Goal: Task Accomplishment & Management: Use online tool/utility

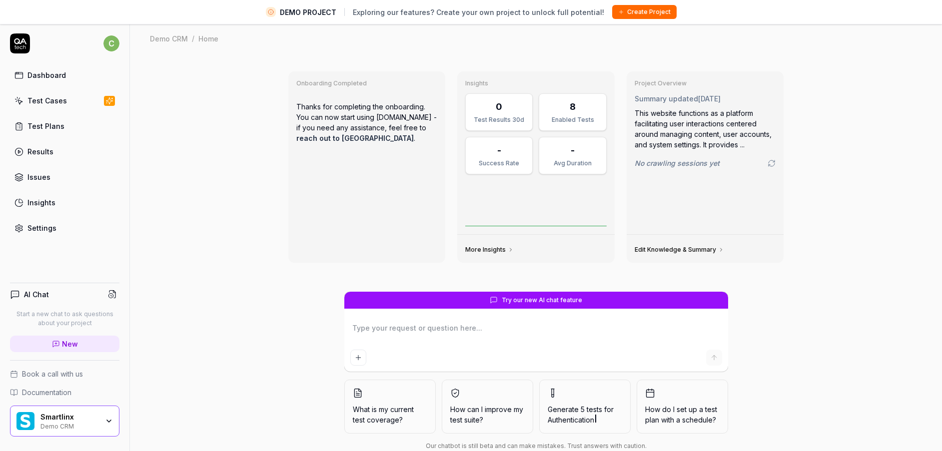
click at [87, 420] on div "Smartlinx" at bounding box center [69, 417] width 58 height 9
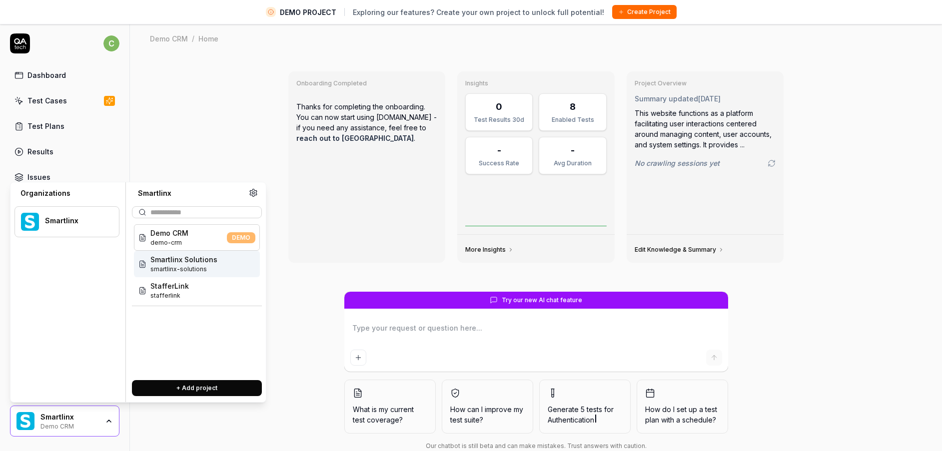
click at [192, 270] on span "smartlinx-solutions" at bounding box center [183, 269] width 67 height 9
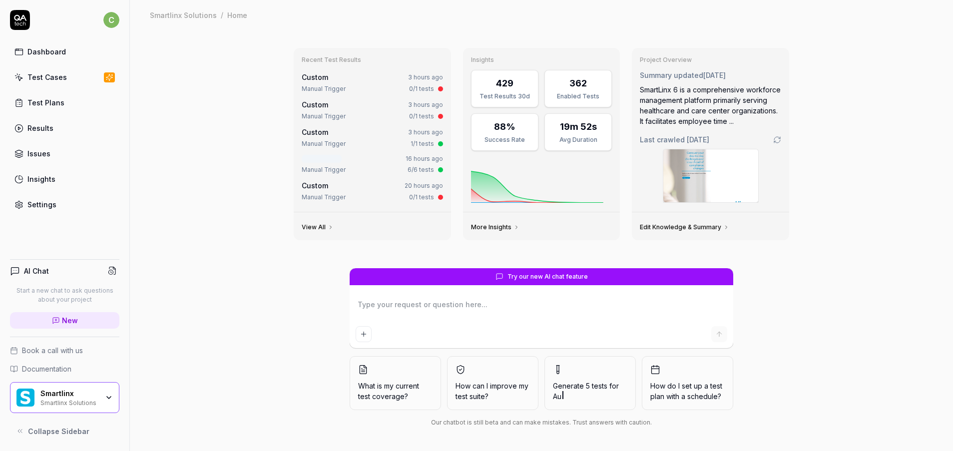
click at [71, 82] on link "Test Cases" at bounding box center [64, 76] width 109 height 19
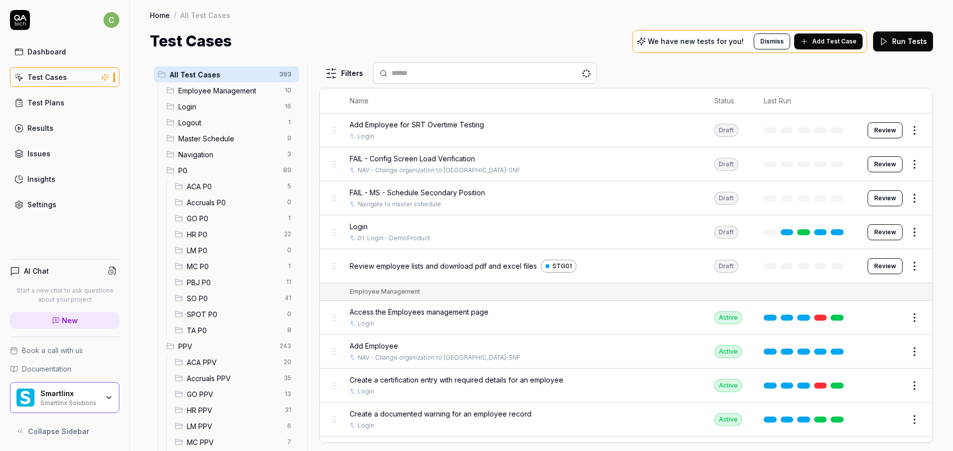
click at [209, 269] on span "MC P0" at bounding box center [234, 266] width 94 height 10
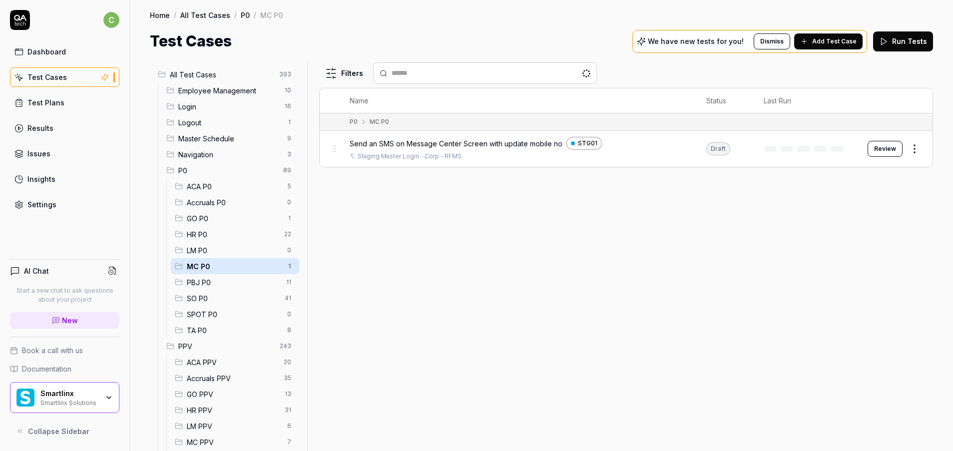
click at [892, 151] on button "Review" at bounding box center [885, 149] width 35 height 16
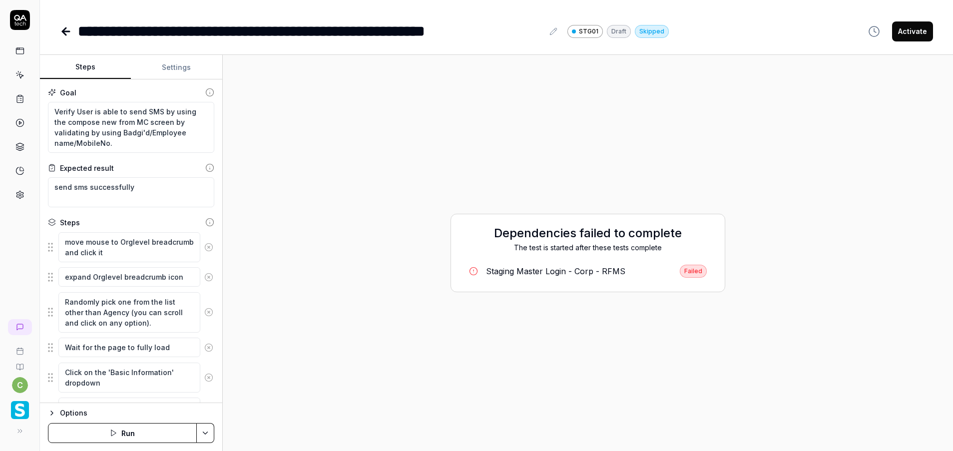
click at [179, 73] on button "Settings" at bounding box center [176, 67] width 91 height 24
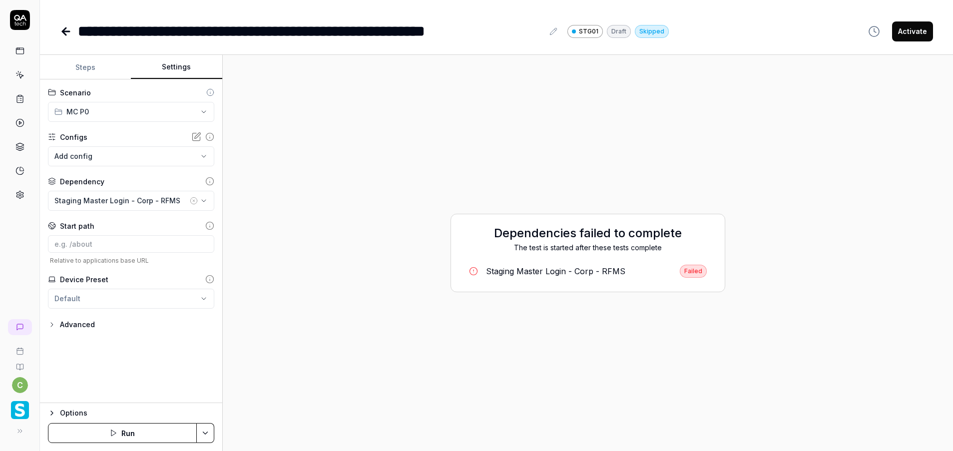
click at [205, 156] on body "**********" at bounding box center [476, 225] width 953 height 451
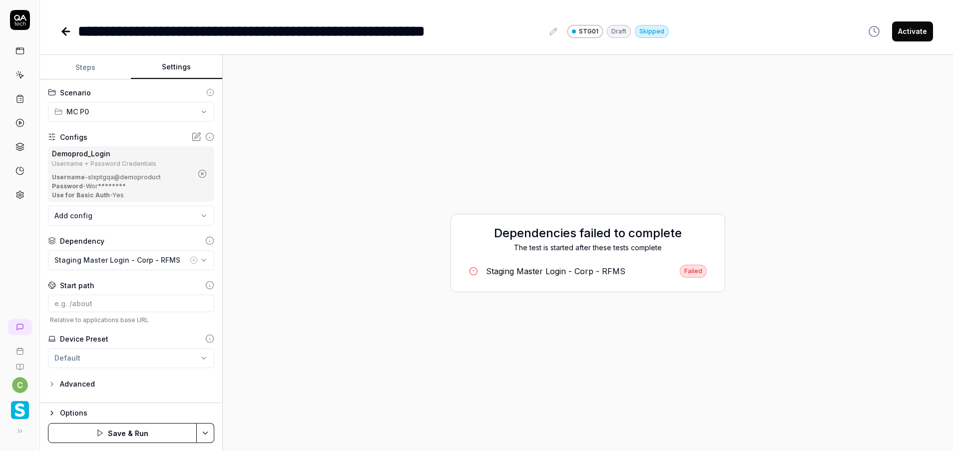
click at [206, 171] on icon "button" at bounding box center [202, 173] width 9 height 9
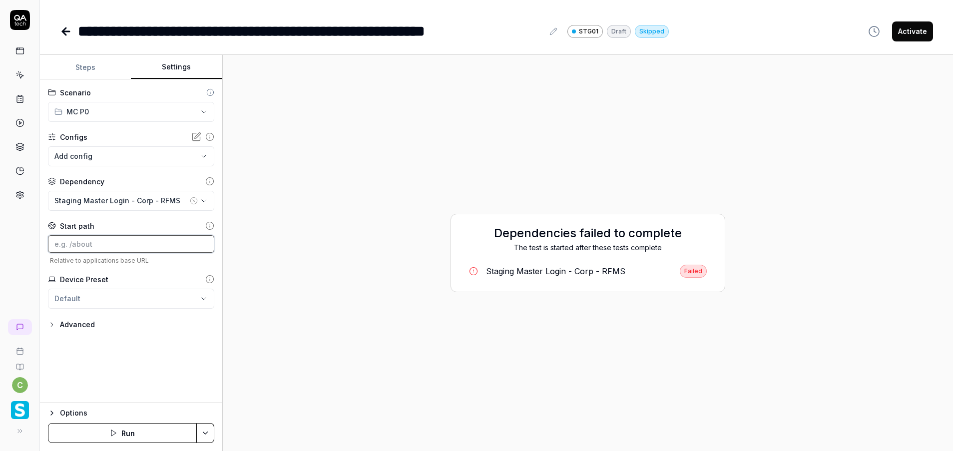
click at [210, 247] on input at bounding box center [131, 243] width 166 height 17
click at [125, 301] on html "**********" at bounding box center [476, 225] width 953 height 451
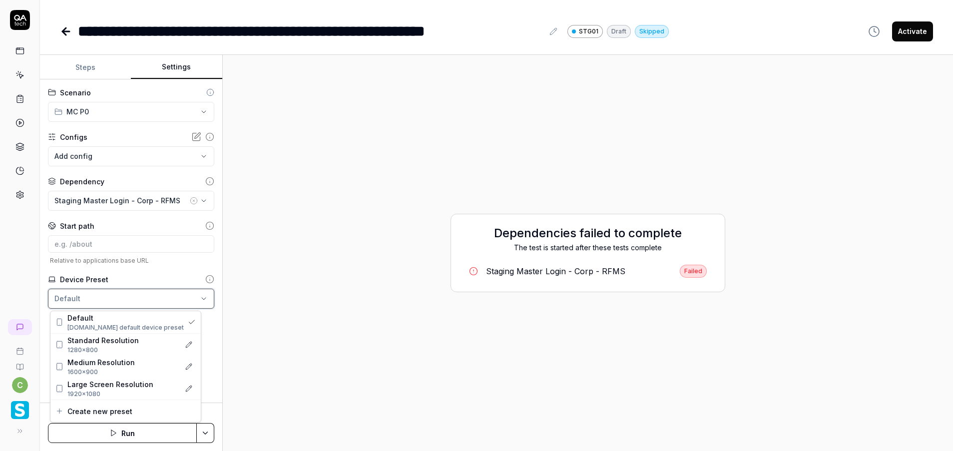
click at [216, 338] on html "**********" at bounding box center [476, 225] width 953 height 451
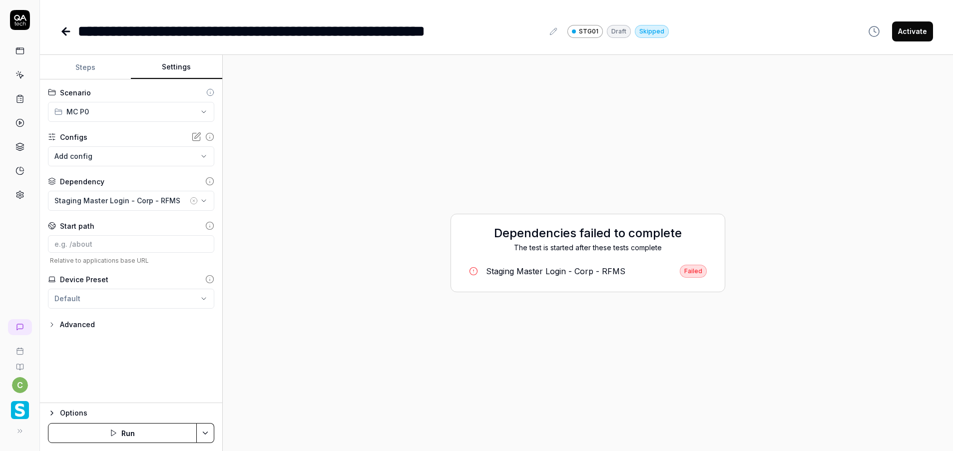
click at [55, 327] on icon "button" at bounding box center [52, 325] width 8 height 8
click at [41, 322] on div "**********" at bounding box center [131, 241] width 182 height 324
click at [49, 323] on icon "button" at bounding box center [52, 325] width 8 height 8
click at [129, 158] on body "**********" at bounding box center [476, 225] width 953 height 451
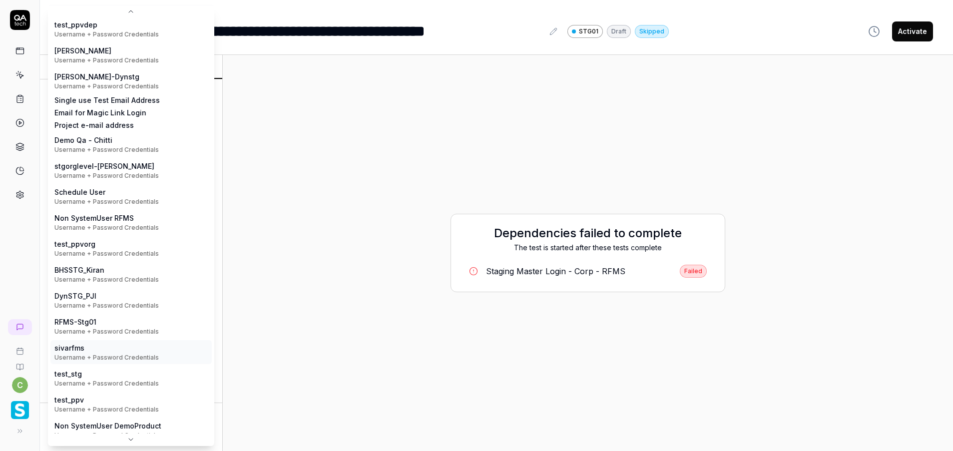
scroll to position [81, 0]
click at [234, 246] on html "**********" at bounding box center [476, 225] width 953 height 451
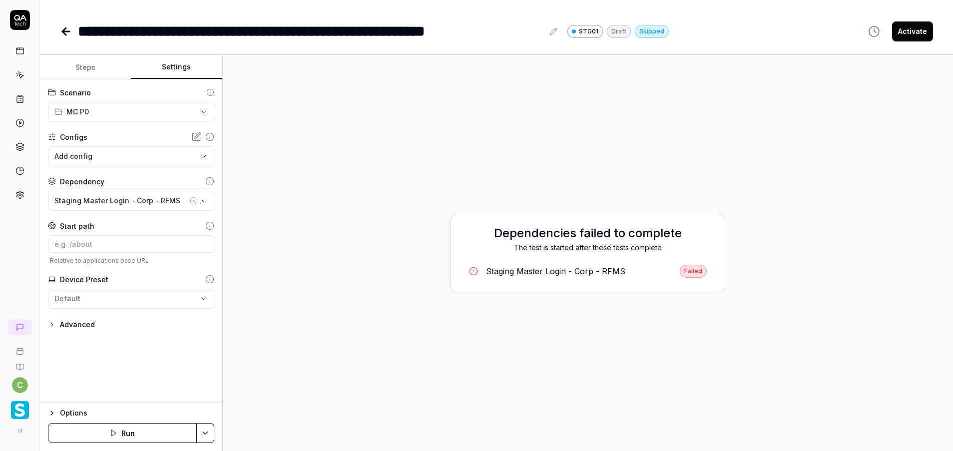
click at [88, 72] on button "Steps" at bounding box center [85, 67] width 91 height 24
click at [170, 62] on button "Settings" at bounding box center [176, 67] width 91 height 24
click at [573, 269] on div "Staging Master Login - Corp - RFMS" at bounding box center [555, 271] width 139 height 12
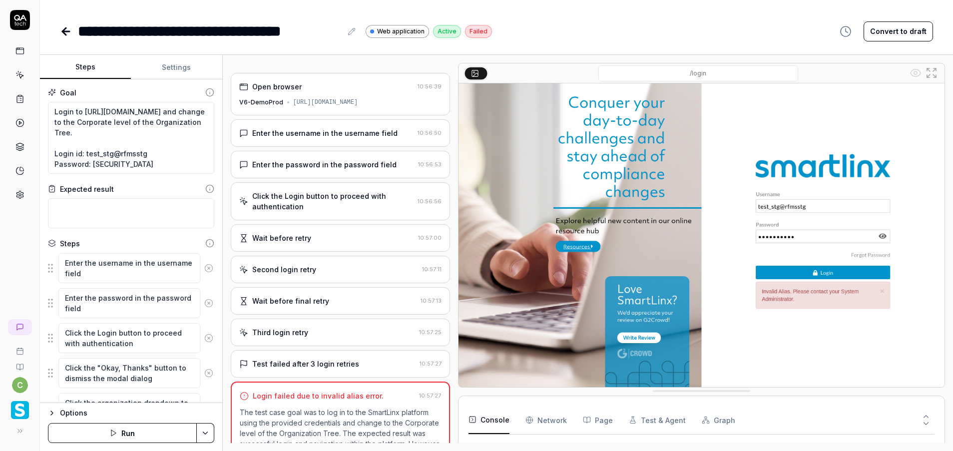
click at [174, 65] on button "Settings" at bounding box center [176, 67] width 91 height 24
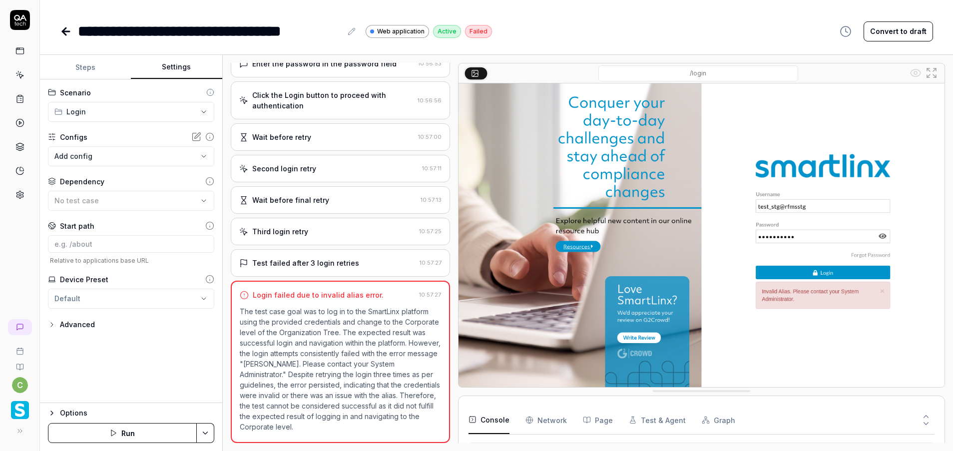
scroll to position [37, 0]
click at [135, 442] on button "Run" at bounding box center [122, 433] width 149 height 20
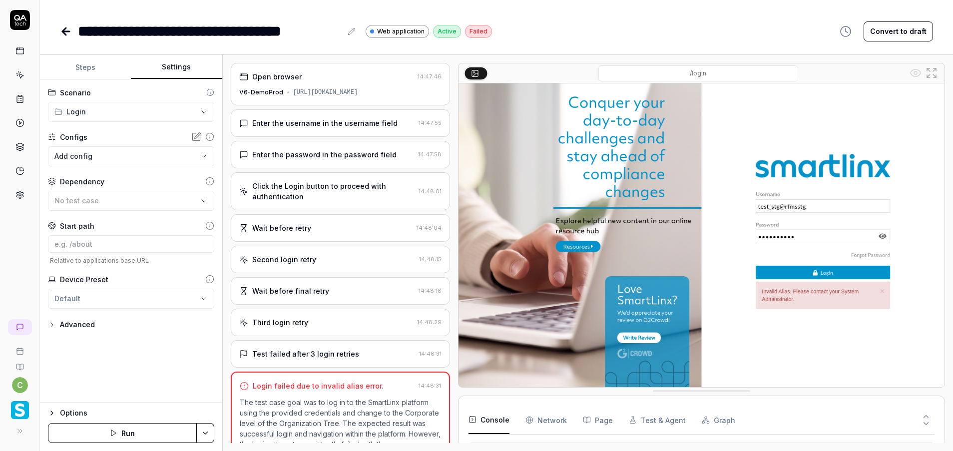
scroll to position [37, 0]
click at [18, 197] on icon at bounding box center [19, 194] width 9 height 9
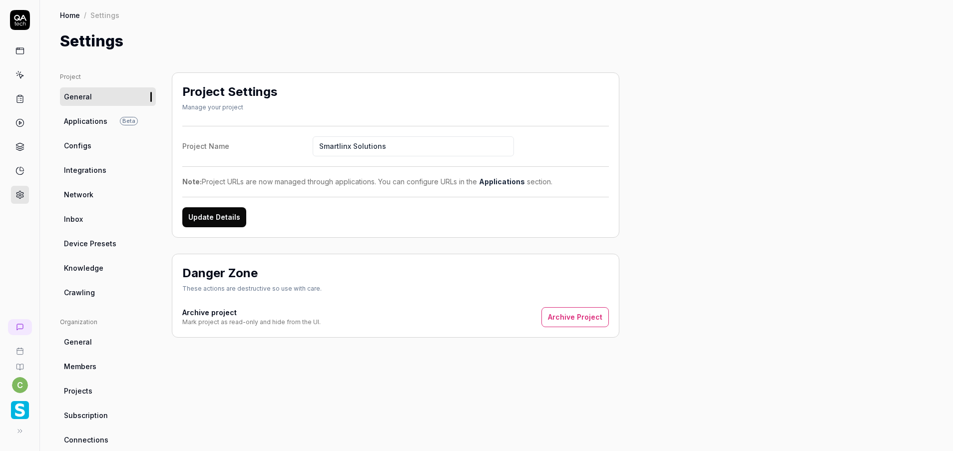
click at [87, 146] on span "Configs" at bounding box center [77, 145] width 27 height 10
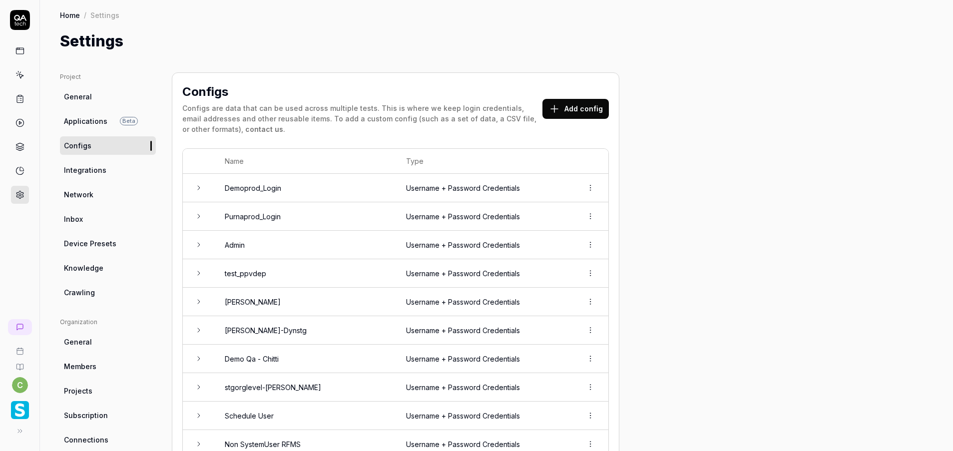
click at [198, 182] on td at bounding box center [199, 188] width 32 height 28
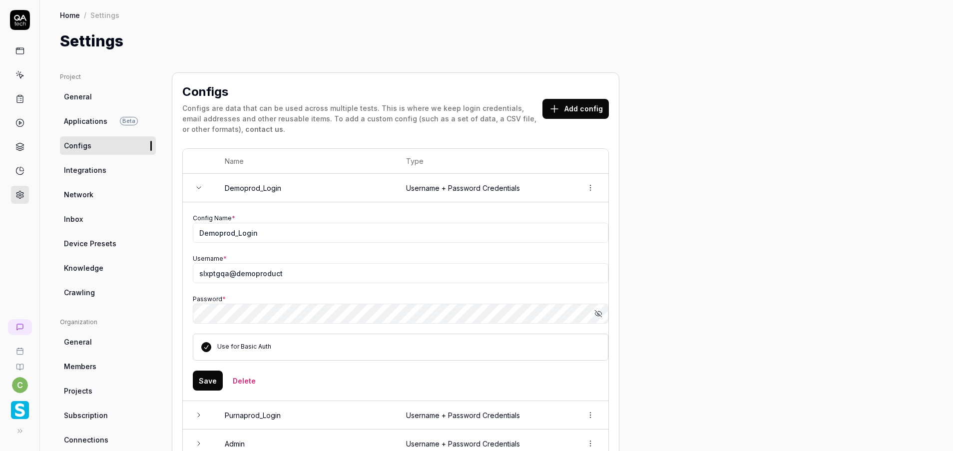
click at [196, 182] on td at bounding box center [199, 188] width 32 height 28
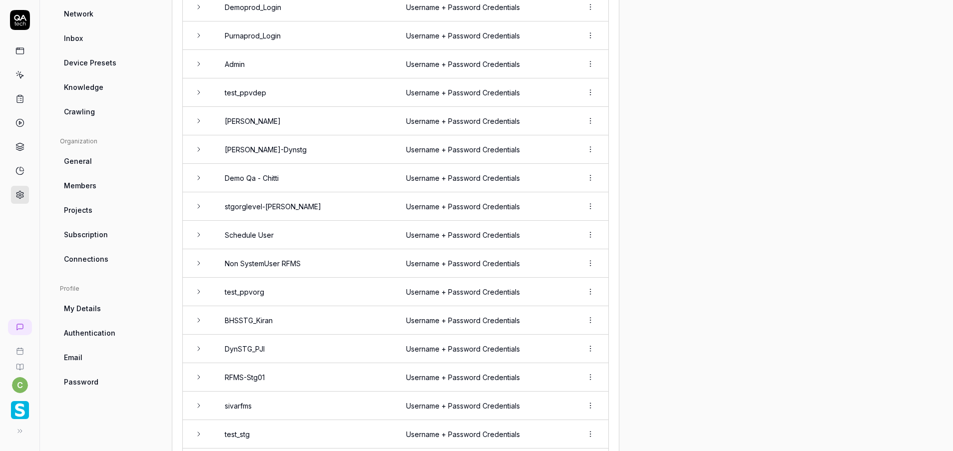
scroll to position [415, 0]
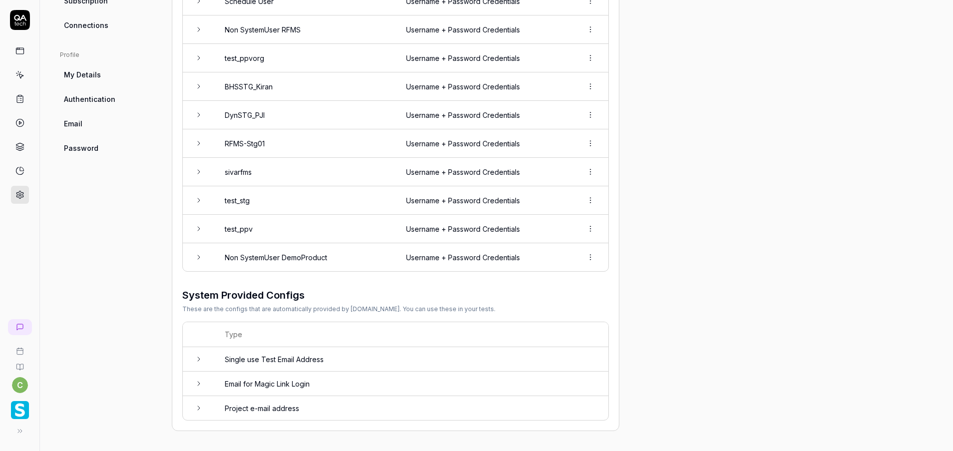
click at [196, 196] on td at bounding box center [199, 200] width 32 height 28
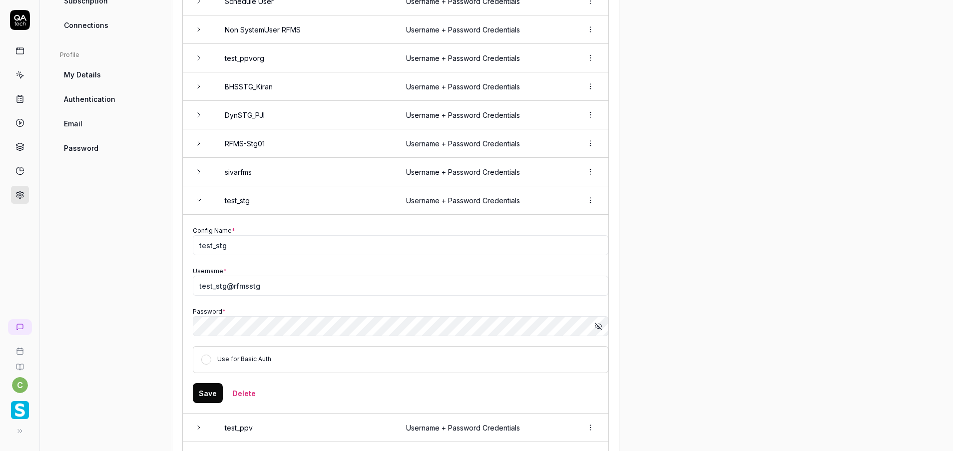
click at [602, 324] on icon "button" at bounding box center [599, 326] width 8 height 8
click at [207, 394] on button "Save" at bounding box center [208, 393] width 30 height 20
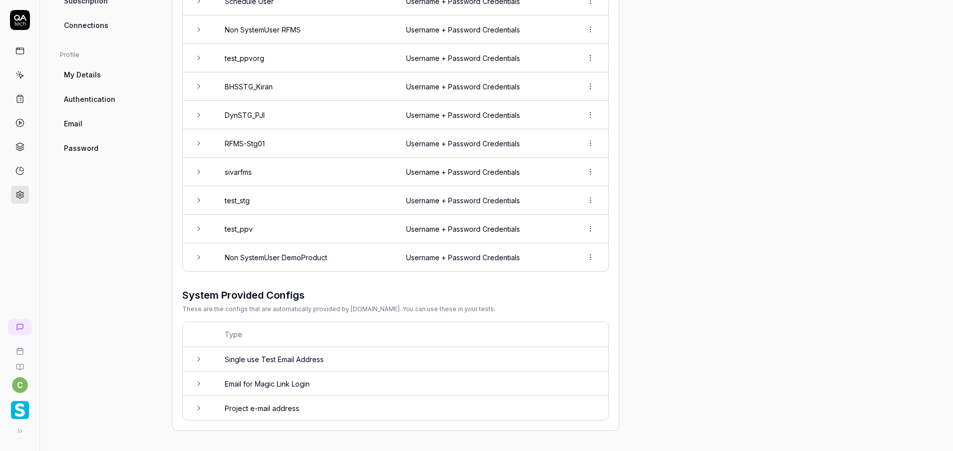
scroll to position [265, 0]
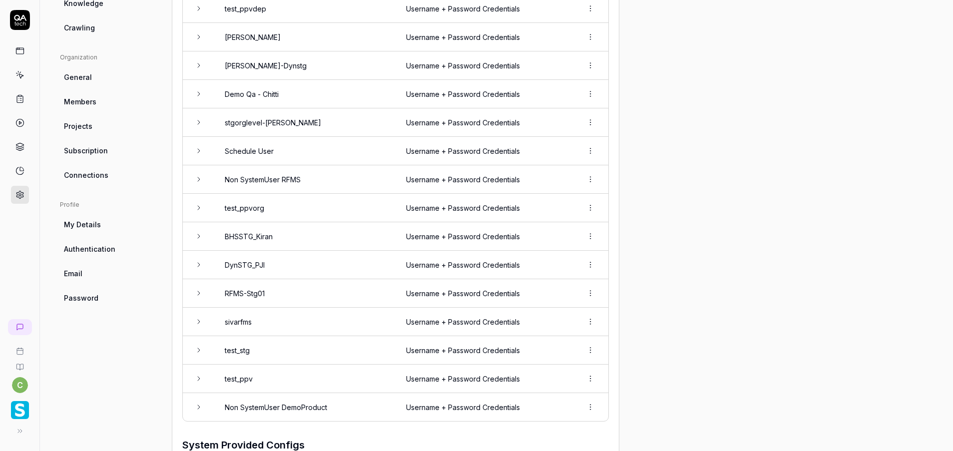
click at [201, 294] on icon at bounding box center [199, 293] width 8 height 8
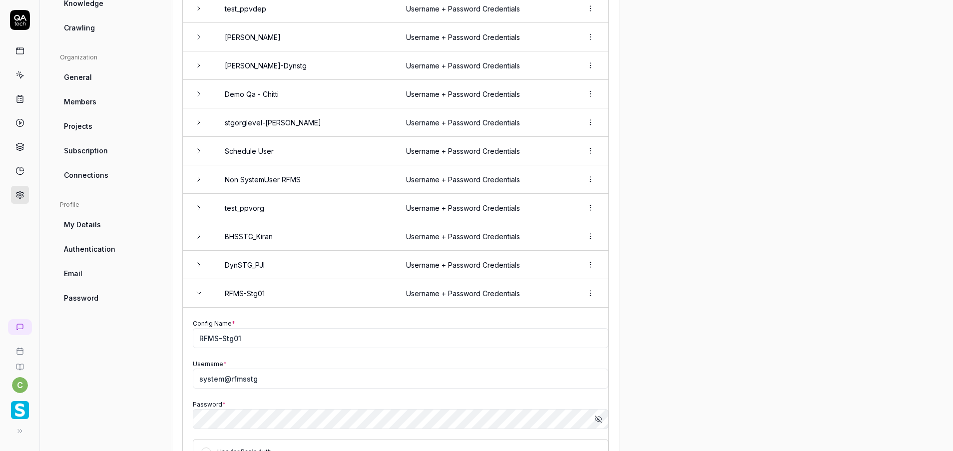
click at [201, 294] on icon at bounding box center [199, 293] width 8 height 8
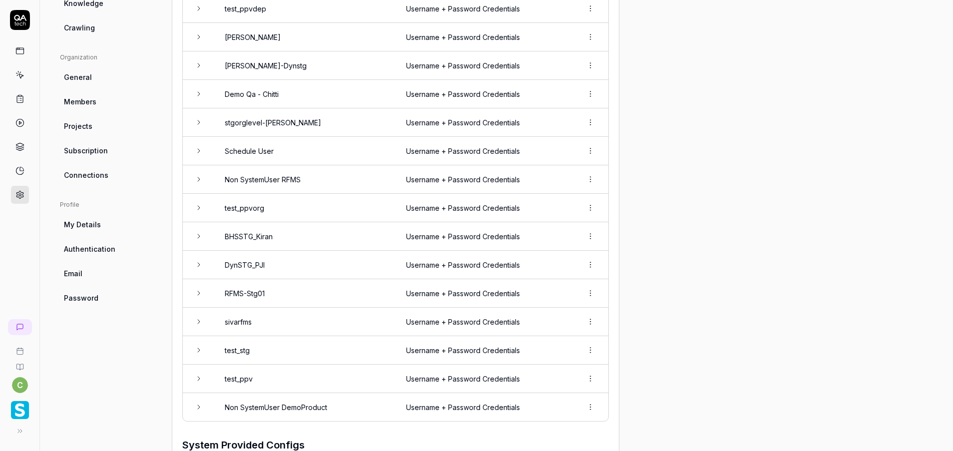
click at [199, 294] on icon at bounding box center [199, 293] width 2 height 4
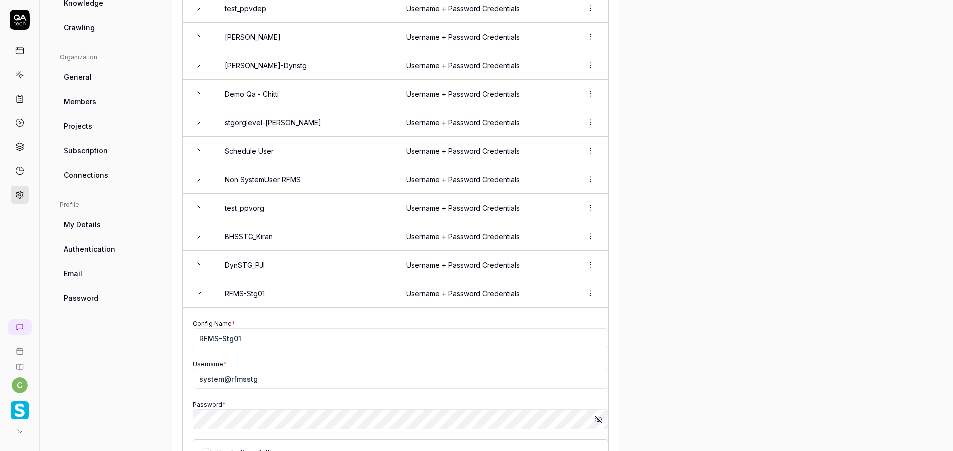
scroll to position [340, 0]
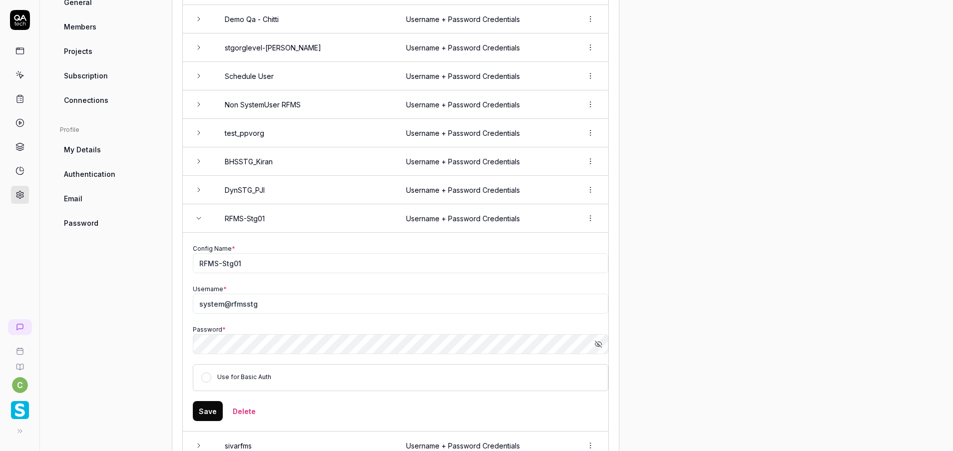
click at [240, 413] on button "Delete" at bounding box center [244, 411] width 35 height 20
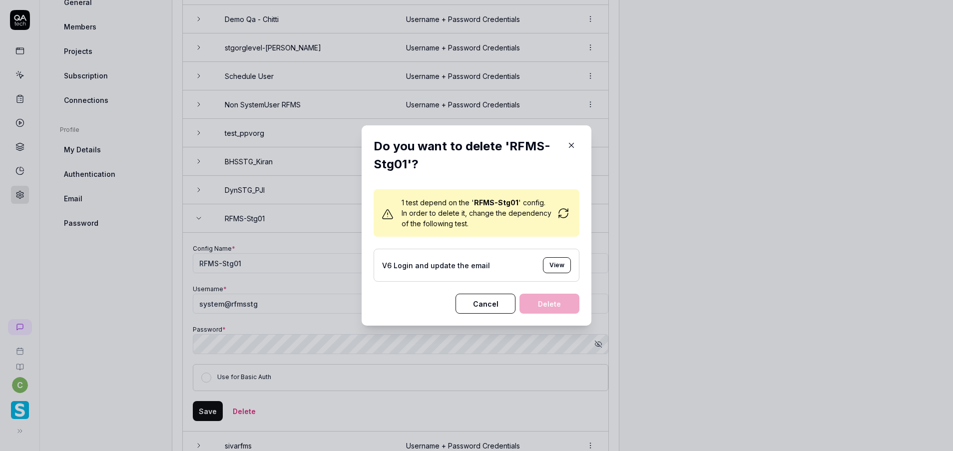
click at [485, 306] on button "Cancel" at bounding box center [486, 304] width 60 height 20
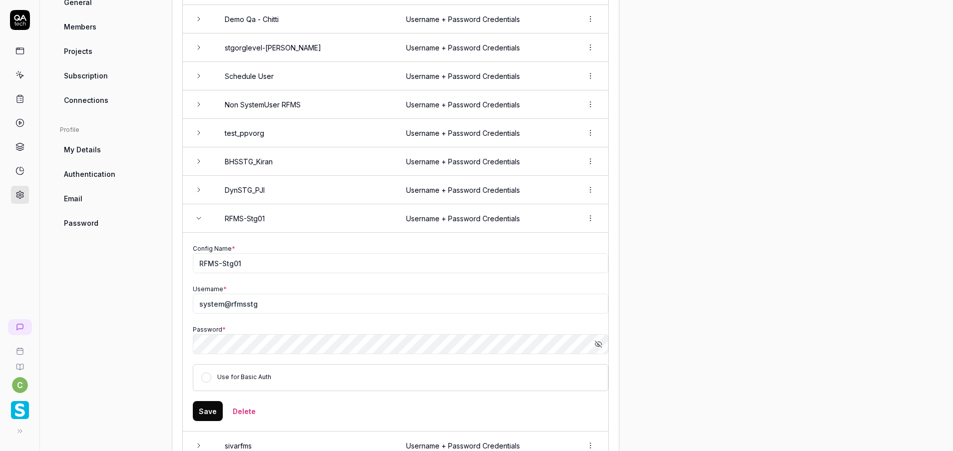
click at [198, 217] on icon at bounding box center [199, 218] width 8 height 8
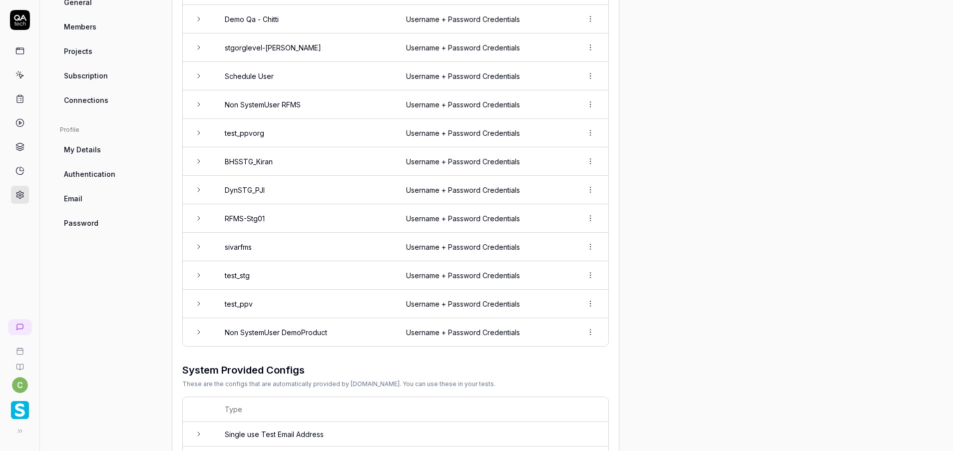
scroll to position [0, 0]
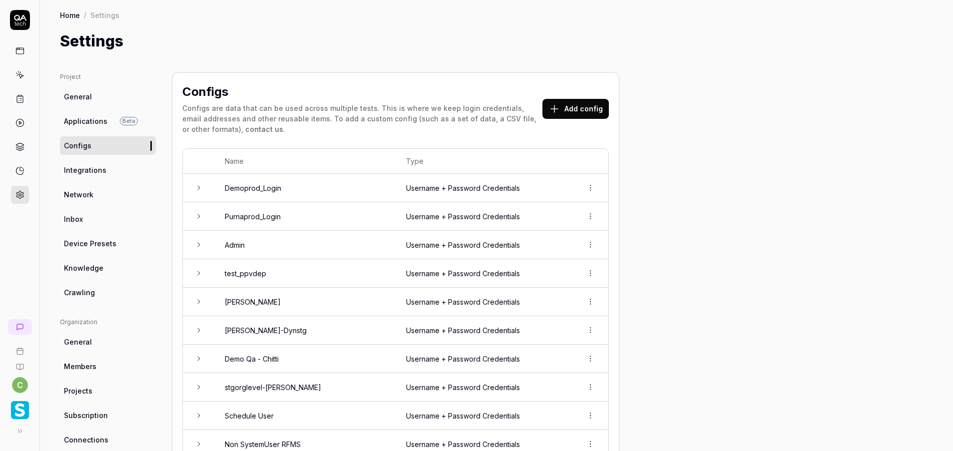
click at [23, 75] on icon at bounding box center [19, 74] width 9 height 9
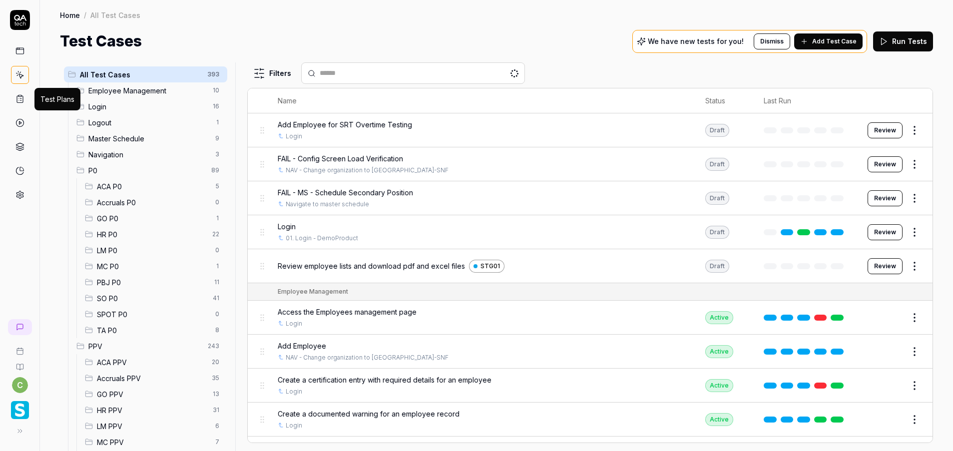
click at [123, 263] on div "MC P0 1" at bounding box center [154, 266] width 146 height 16
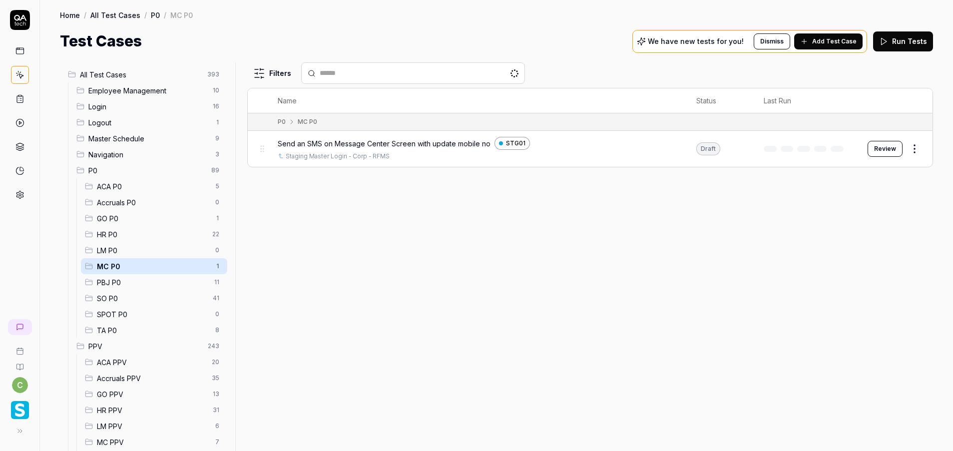
click at [893, 144] on button "Review" at bounding box center [885, 149] width 35 height 16
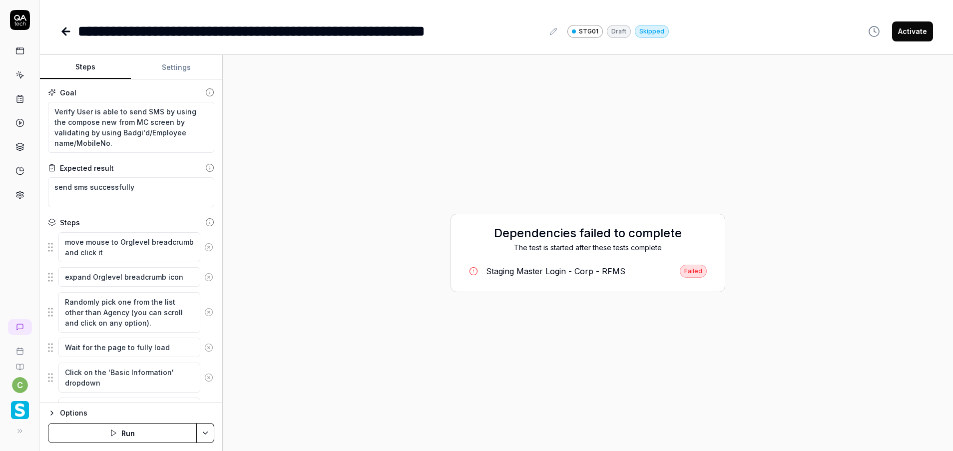
click at [210, 434] on html "**********" at bounding box center [476, 225] width 953 height 451
click at [167, 385] on div "Run w. Dependencies" at bounding box center [166, 386] width 101 height 22
type textarea "*"
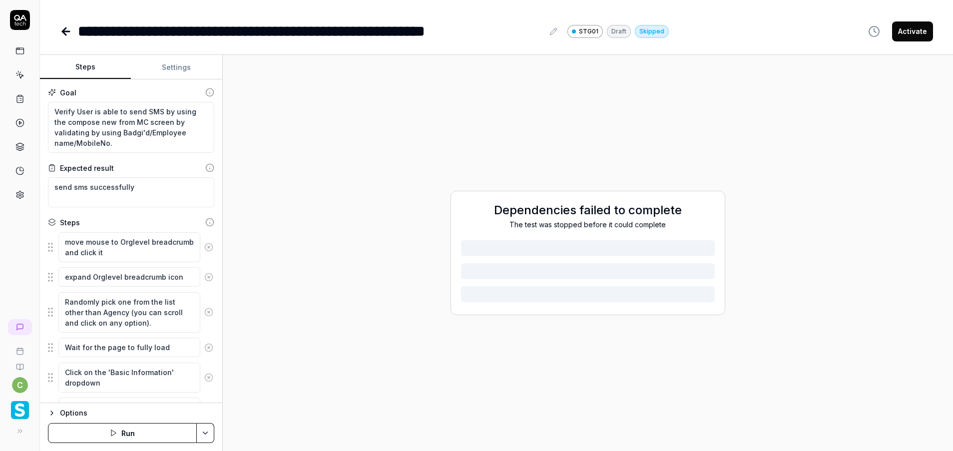
click at [203, 434] on html "**********" at bounding box center [476, 225] width 953 height 451
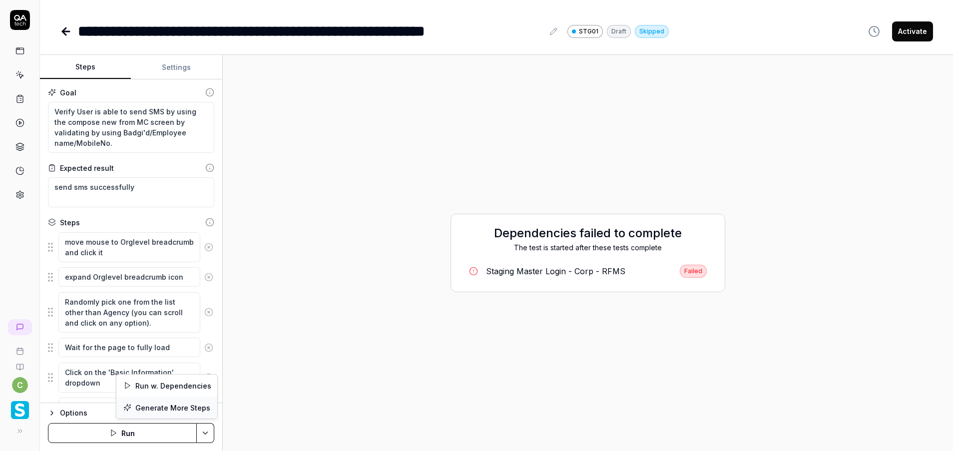
click at [178, 400] on div "Generate More Steps" at bounding box center [166, 408] width 101 height 22
type textarea "*"
click at [205, 435] on html "**********" at bounding box center [476, 225] width 953 height 451
click at [182, 387] on div "Run w. Dependencies" at bounding box center [166, 386] width 101 height 22
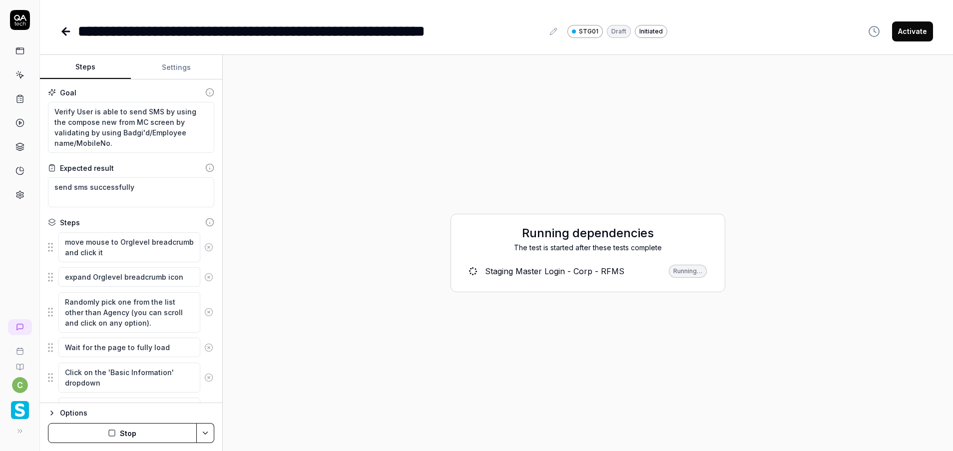
click at [512, 271] on div "Staging Master Login - Corp - RFMS" at bounding box center [554, 271] width 139 height 12
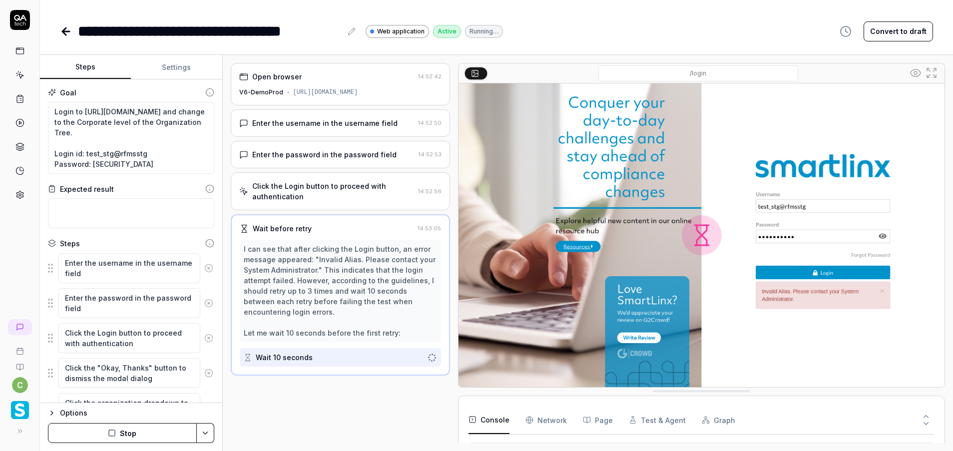
click at [179, 67] on button "Settings" at bounding box center [176, 67] width 91 height 24
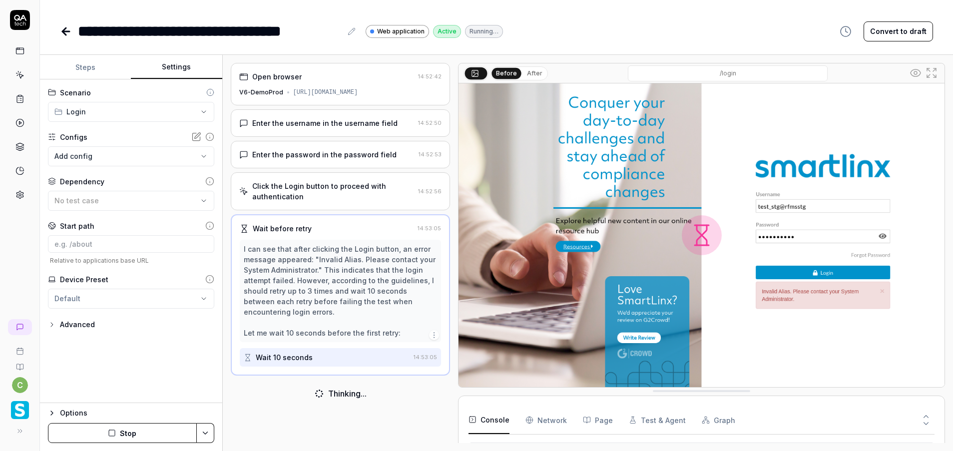
click at [176, 358] on div "**********" at bounding box center [131, 241] width 182 height 324
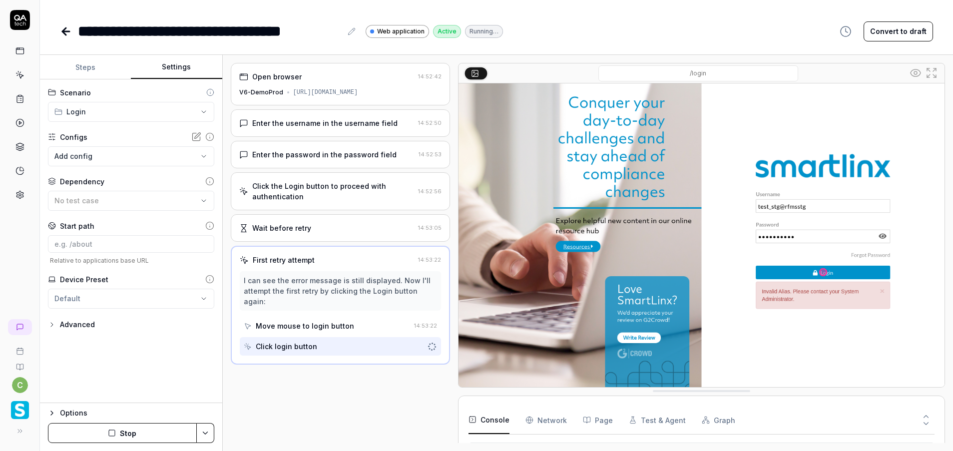
scroll to position [16, 0]
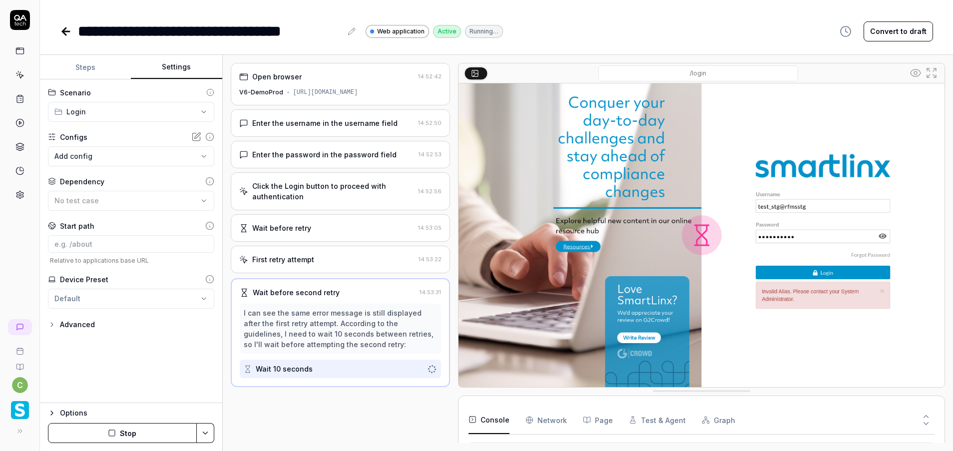
click at [83, 73] on button "Steps" at bounding box center [85, 67] width 91 height 24
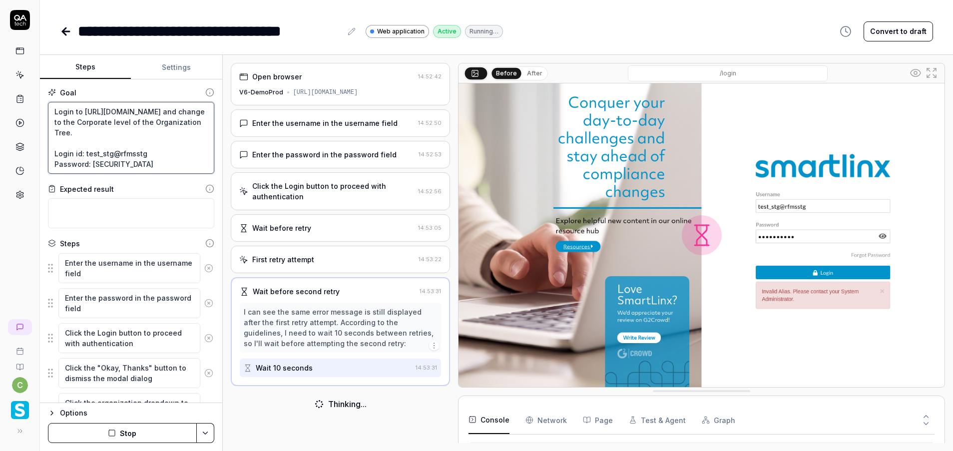
scroll to position [10, 0]
click at [140, 167] on textarea "Login to https://v6-stg01.smartlinxsolutions.com/ and change to the Corporate l…" at bounding box center [131, 138] width 166 height 72
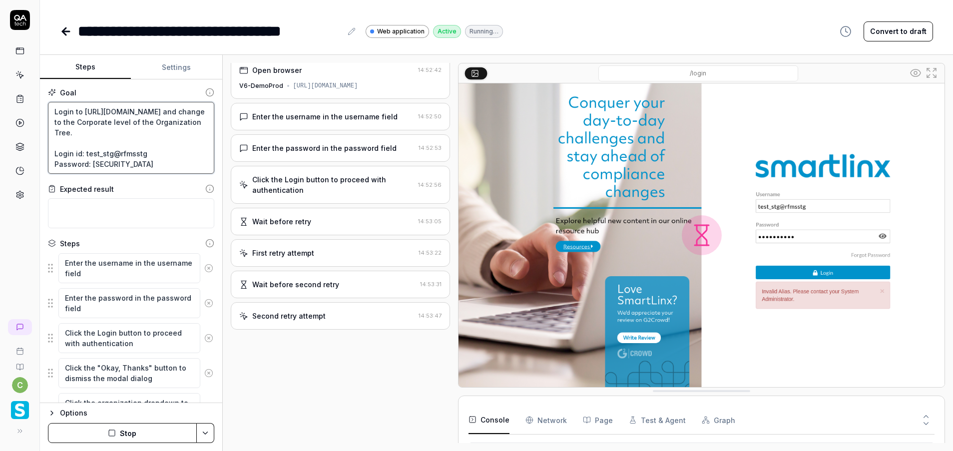
scroll to position [6, 0]
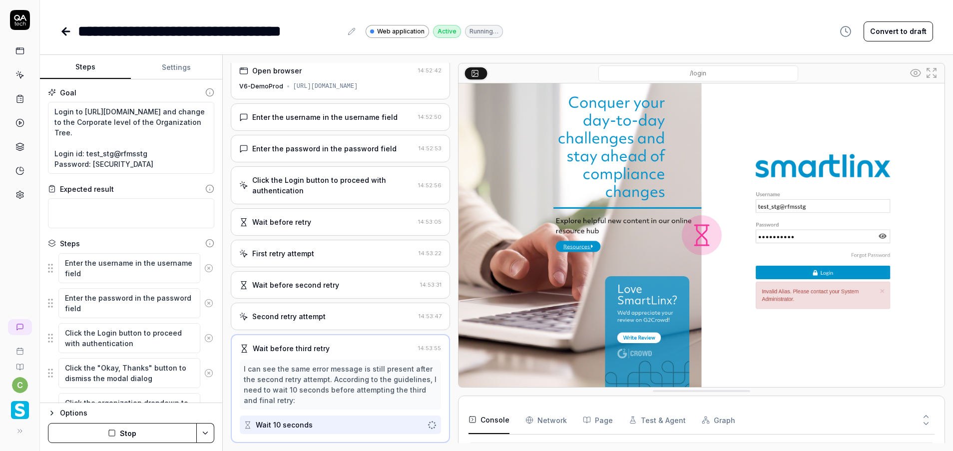
click at [333, 159] on div "Enter the password in the password field 14:52:53" at bounding box center [341, 148] width 220 height 27
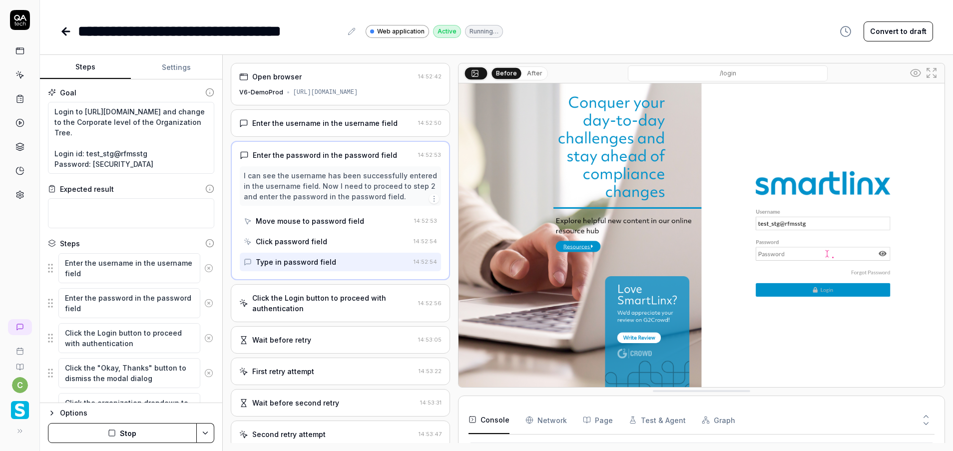
click at [321, 130] on div "Enter the username in the username field 14:52:50" at bounding box center [341, 122] width 220 height 27
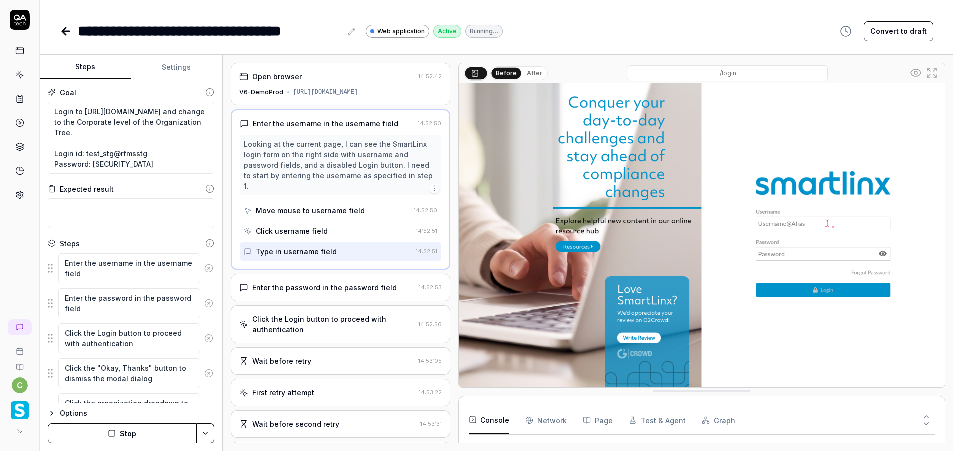
click at [324, 100] on div "Open browser 14:52:42 V6-DemoProd https://www.smartlinx6.com/" at bounding box center [341, 84] width 220 height 42
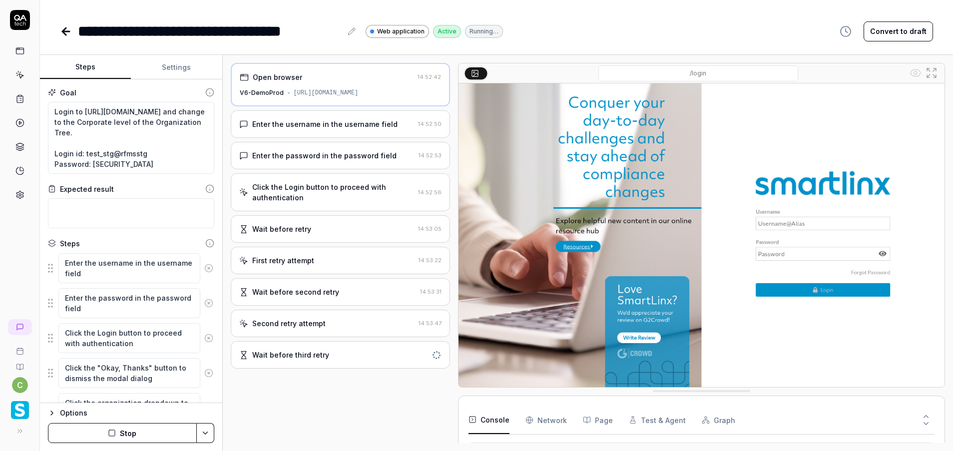
click at [324, 100] on div "Open browser 14:52:42 V6-DemoProd https://www.smartlinx6.com/" at bounding box center [341, 84] width 220 height 43
click at [323, 127] on div "Enter the username in the username field" at bounding box center [324, 124] width 145 height 10
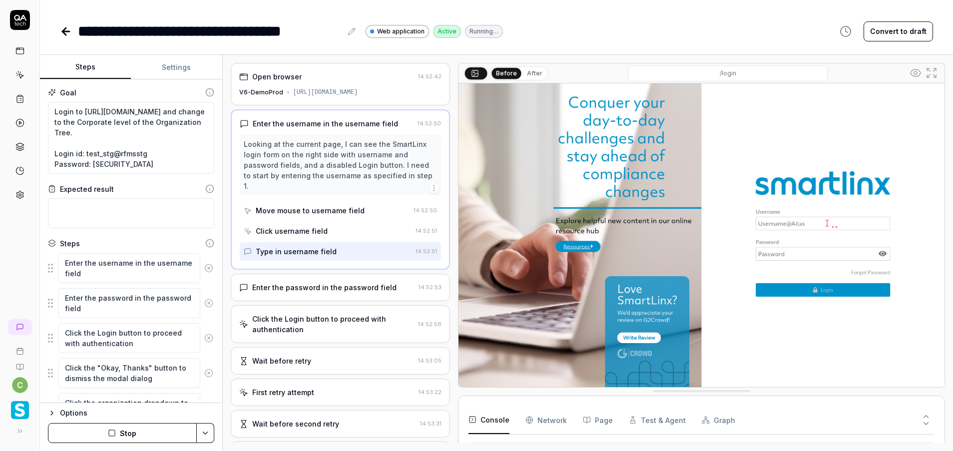
click at [315, 205] on div "Move mouse to username field" at bounding box center [310, 210] width 109 height 10
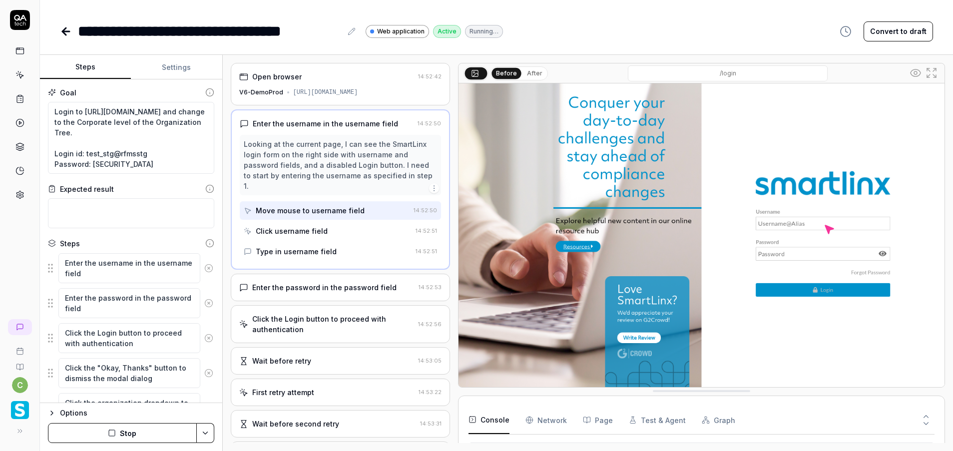
click at [317, 226] on div "Click username field" at bounding box center [292, 231] width 72 height 10
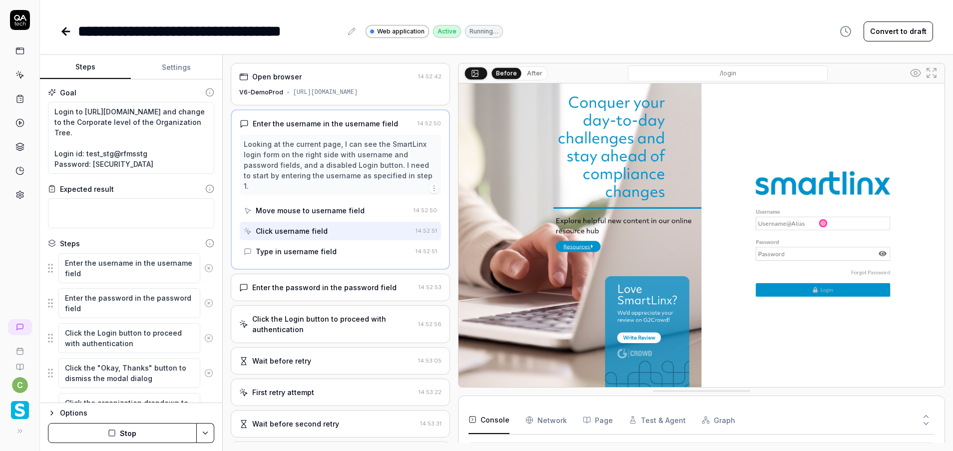
click at [317, 246] on div "Type in username field" at bounding box center [296, 251] width 81 height 10
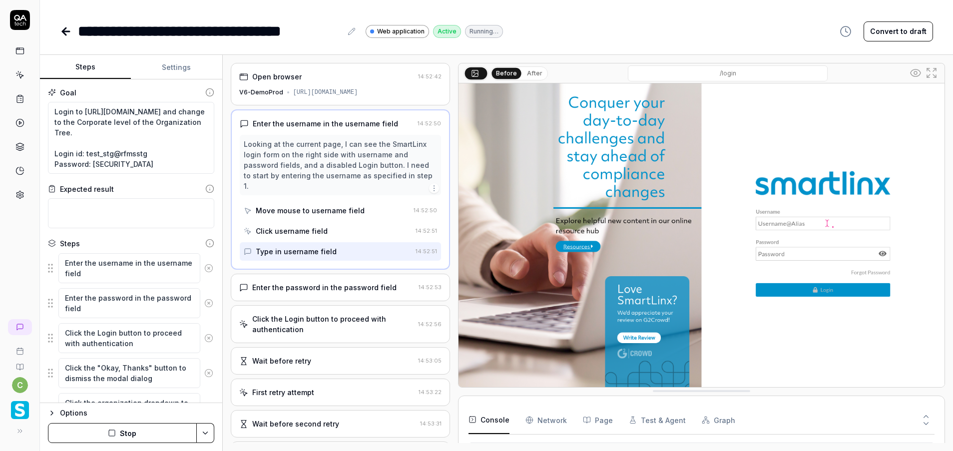
click at [320, 287] on div "Enter the password in the password field 14:52:53" at bounding box center [341, 287] width 220 height 27
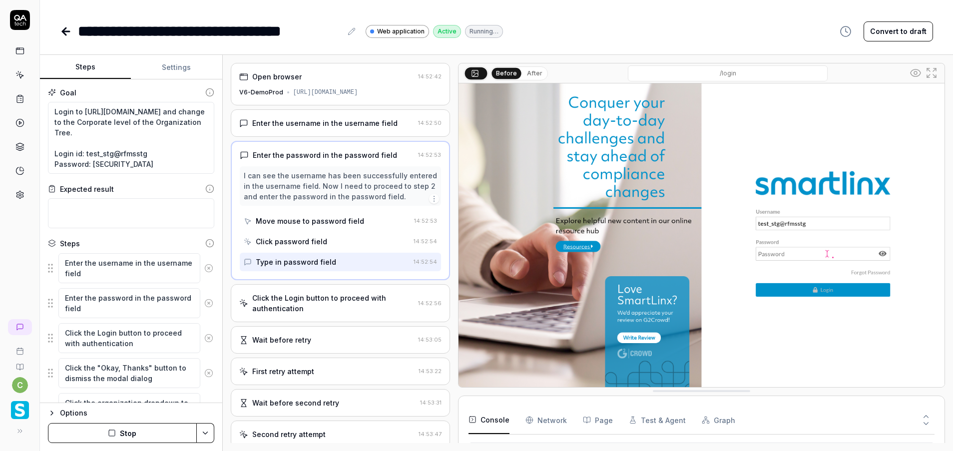
click at [318, 315] on div "Click the Login button to proceed with authentication 14:52:56" at bounding box center [341, 303] width 220 height 38
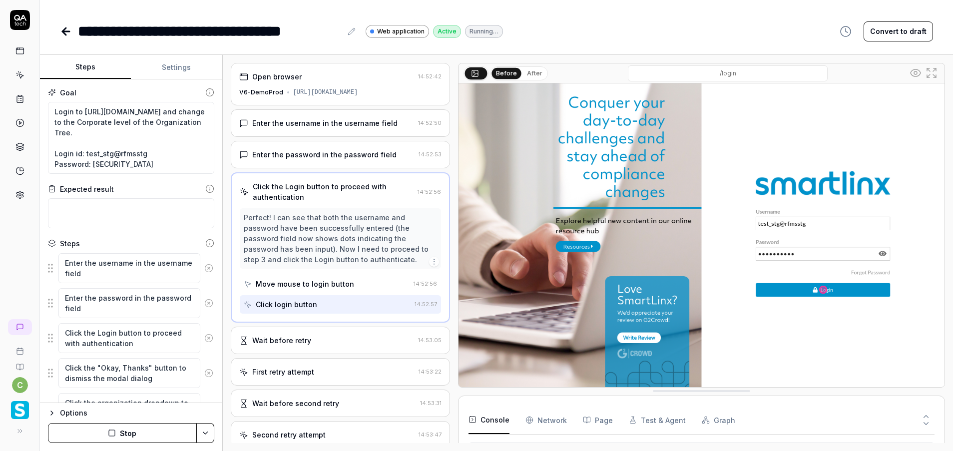
click at [310, 157] on div "Enter the password in the password field" at bounding box center [324, 154] width 144 height 10
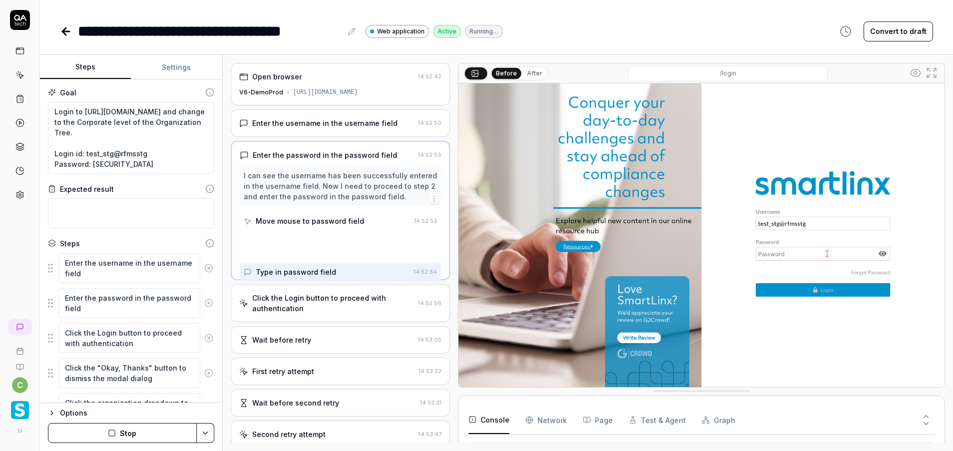
scroll to position [57, 0]
click at [316, 217] on div "Move mouse to password field" at bounding box center [310, 221] width 108 height 10
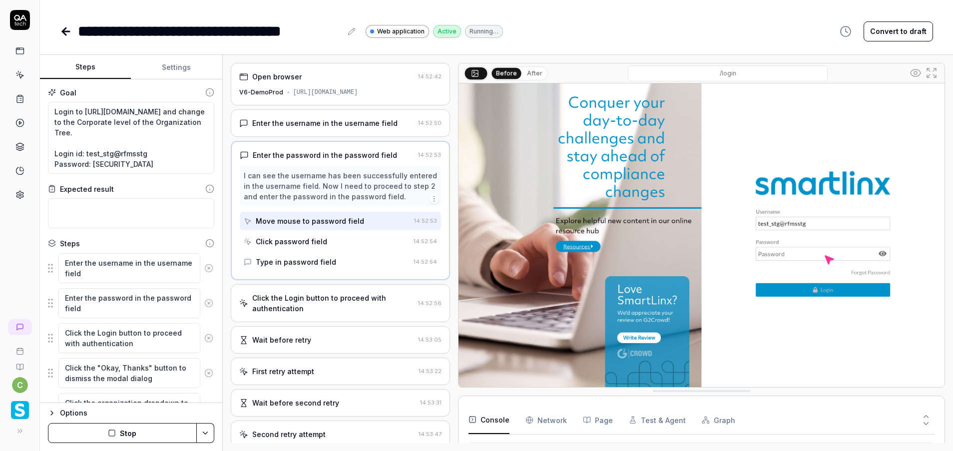
click at [310, 237] on div "Click password field" at bounding box center [291, 241] width 71 height 10
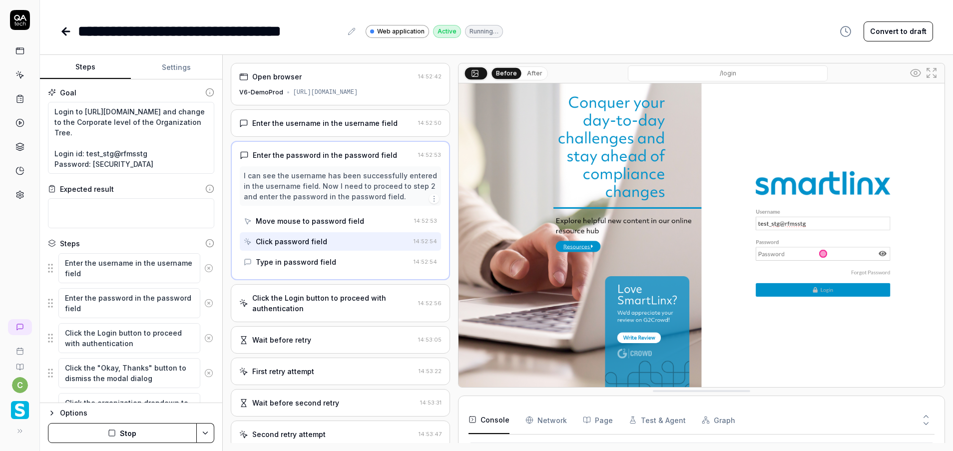
click at [311, 263] on div "Type in password field" at bounding box center [296, 262] width 80 height 10
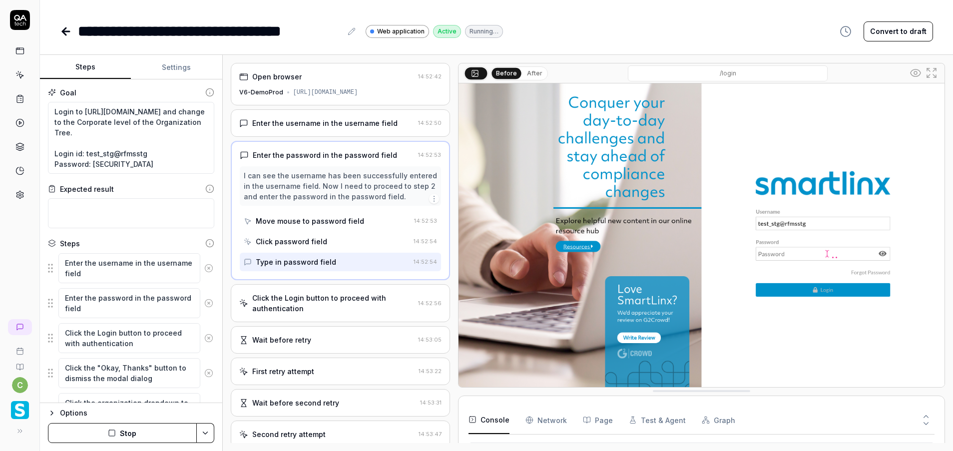
click at [312, 299] on div "Click the Login button to proceed with authentication" at bounding box center [333, 303] width 162 height 21
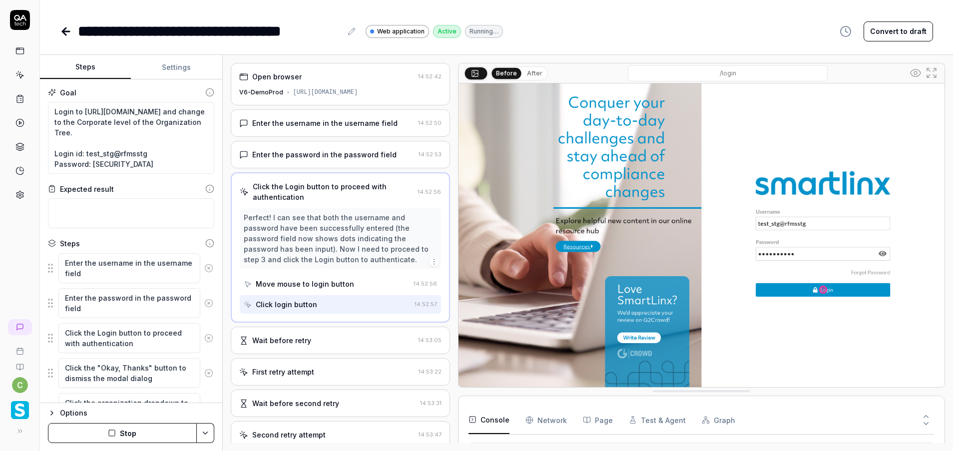
click at [304, 163] on div "Enter the password in the password field 14:52:53" at bounding box center [341, 154] width 220 height 27
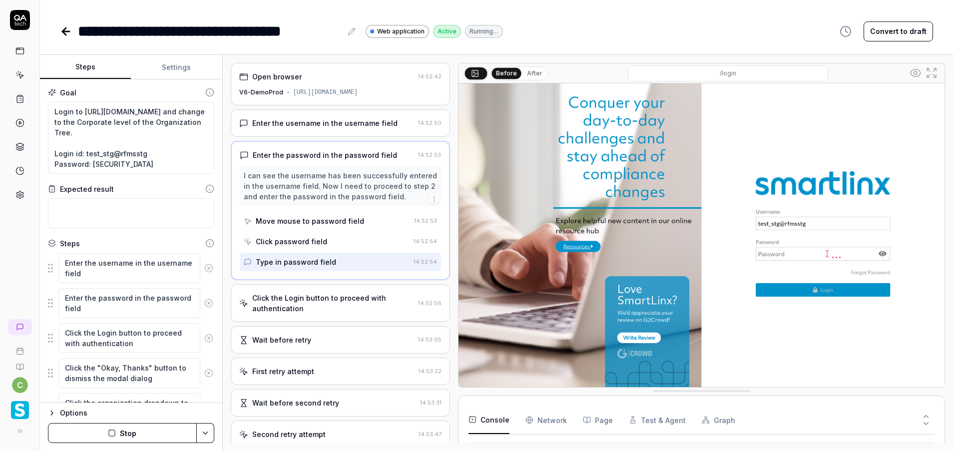
click at [430, 196] on icon "button" at bounding box center [434, 199] width 8 height 8
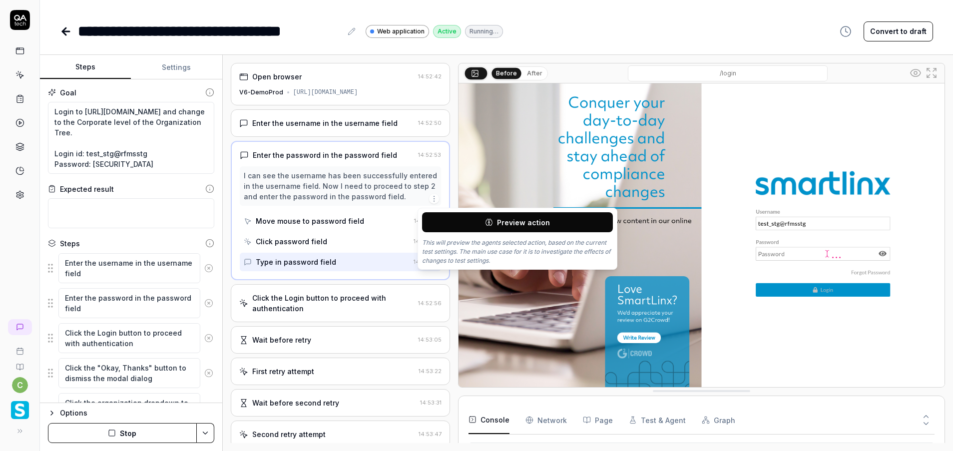
click at [365, 199] on div "I can see the username has been successfully entered in the username field. Now…" at bounding box center [341, 185] width 194 height 31
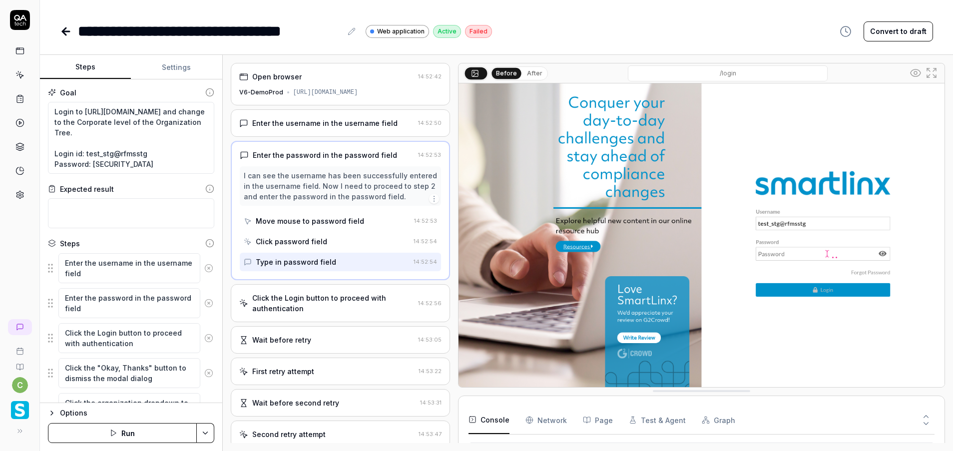
scroll to position [0, 0]
click at [182, 69] on button "Settings" at bounding box center [176, 67] width 91 height 24
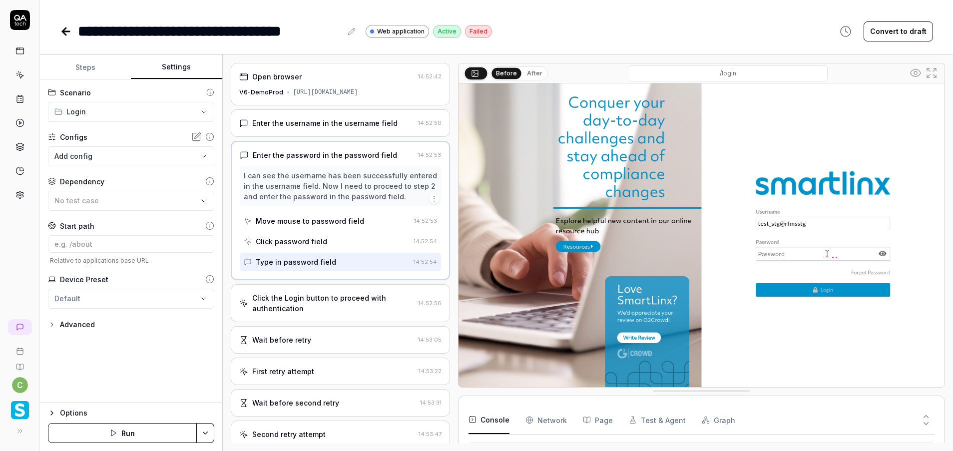
click at [75, 71] on button "Steps" at bounding box center [85, 67] width 91 height 24
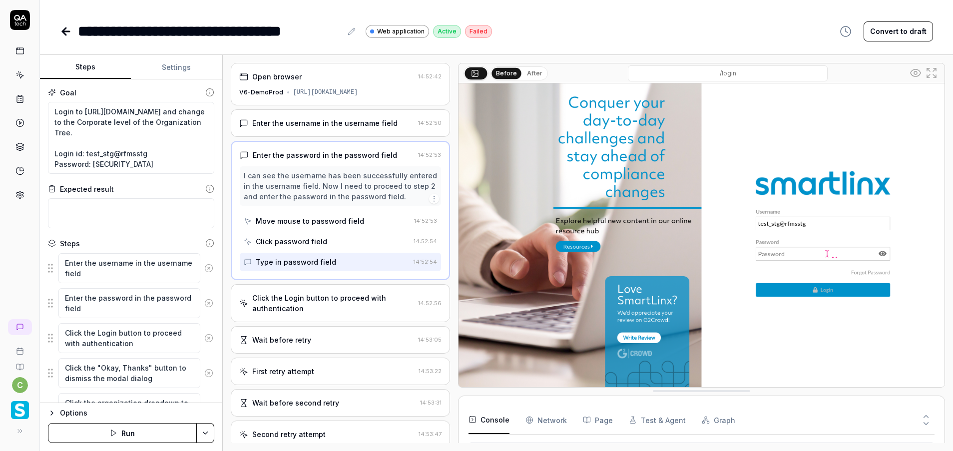
click at [325, 104] on div "Open browser 14:52:42 V6-DemoProd https://www.smartlinx6.com/" at bounding box center [341, 84] width 220 height 42
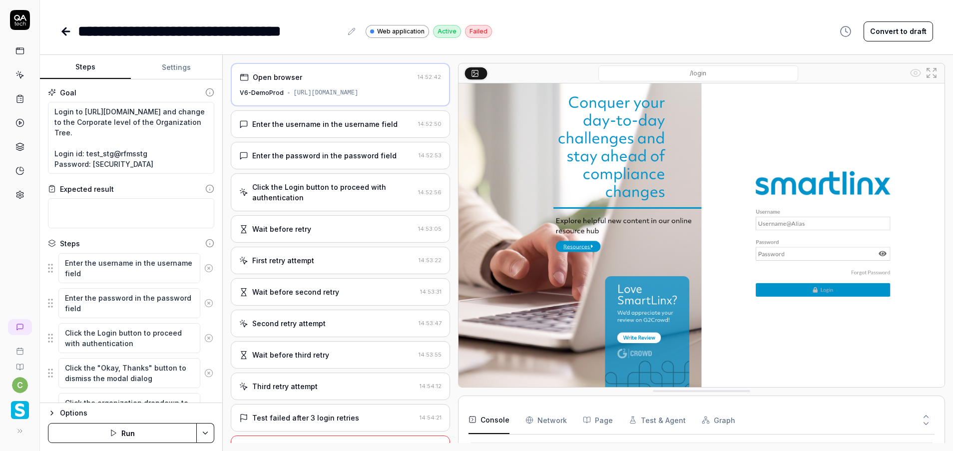
click at [309, 93] on div "[URL][DOMAIN_NAME]" at bounding box center [326, 92] width 65 height 9
click at [181, 76] on button "Settings" at bounding box center [176, 67] width 91 height 24
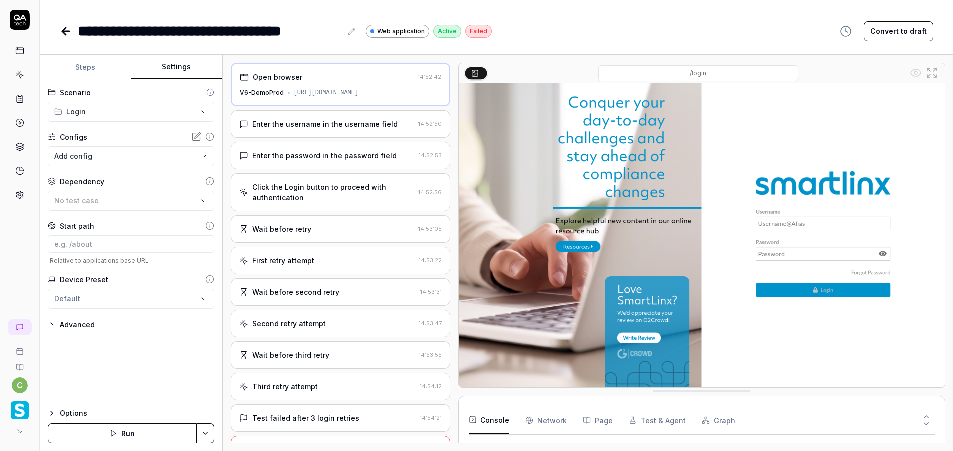
click at [112, 118] on html "**********" at bounding box center [476, 225] width 953 height 451
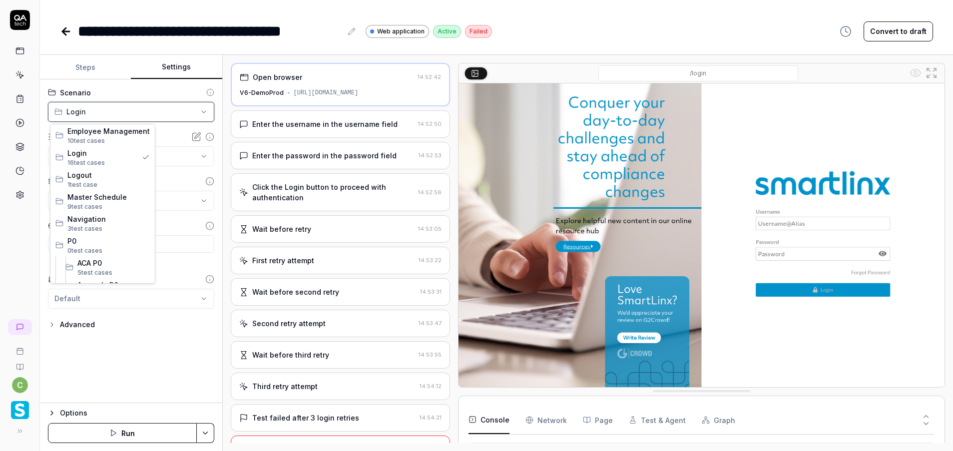
click at [112, 118] on html "**********" at bounding box center [476, 225] width 953 height 451
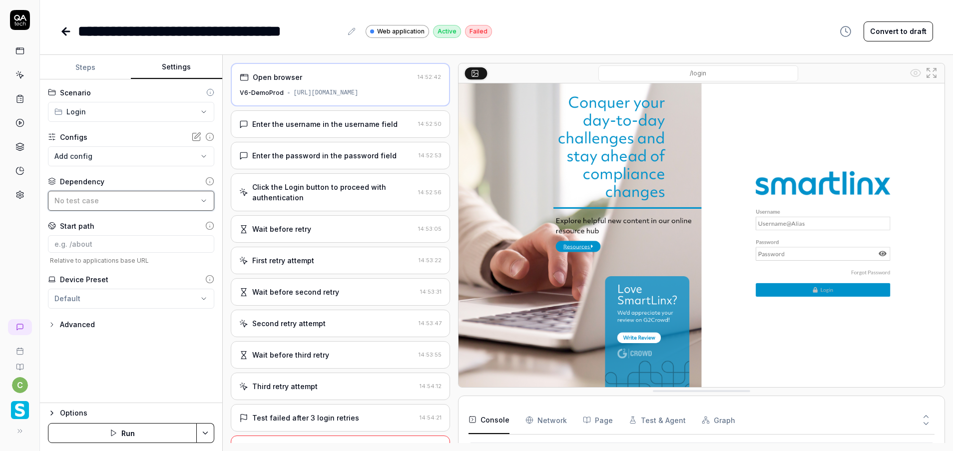
click at [90, 210] on button "No test case" at bounding box center [131, 201] width 166 height 20
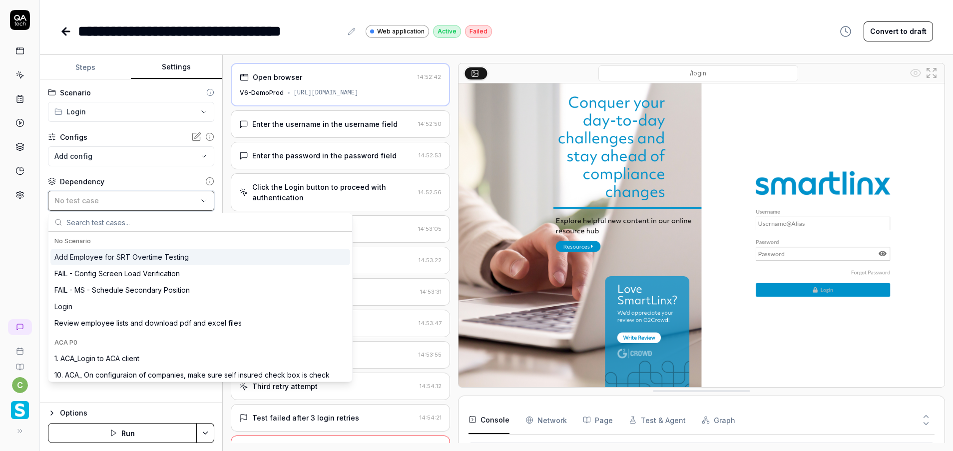
click at [96, 204] on div "No test case" at bounding box center [125, 200] width 143 height 10
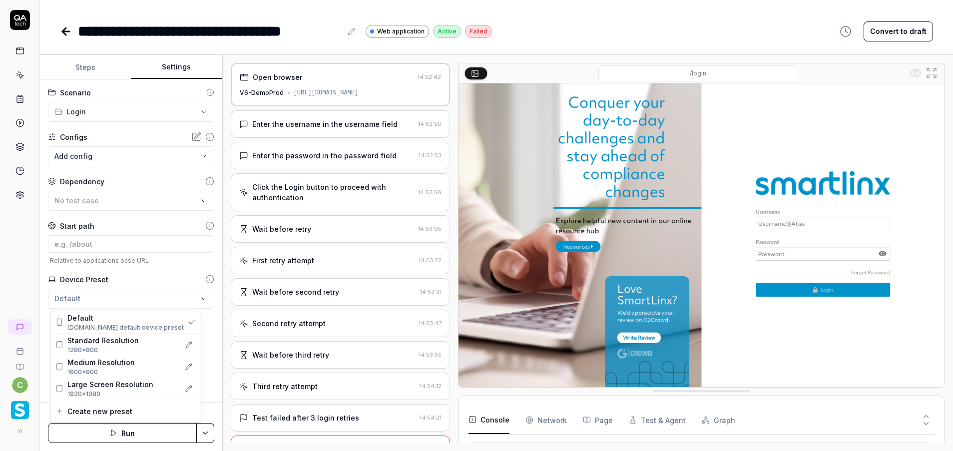
click at [77, 300] on html "**********" at bounding box center [476, 225] width 953 height 451
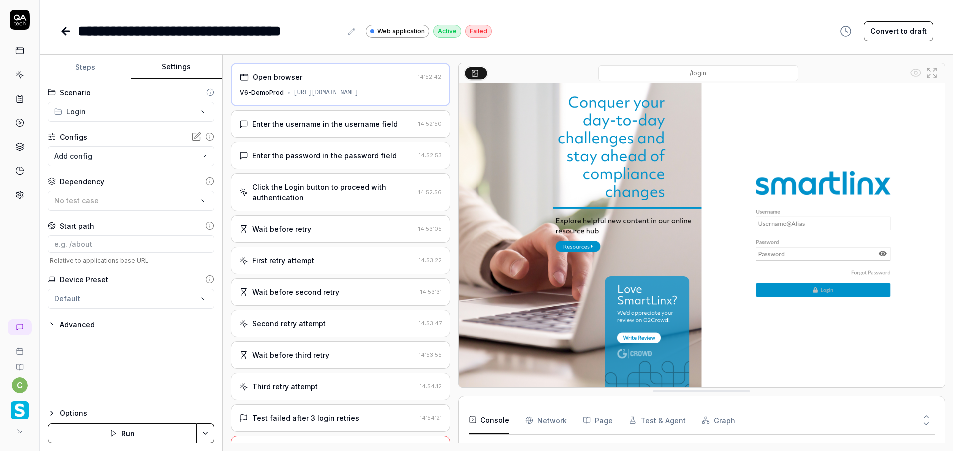
click at [80, 325] on div "Advanced" at bounding box center [77, 325] width 35 height 12
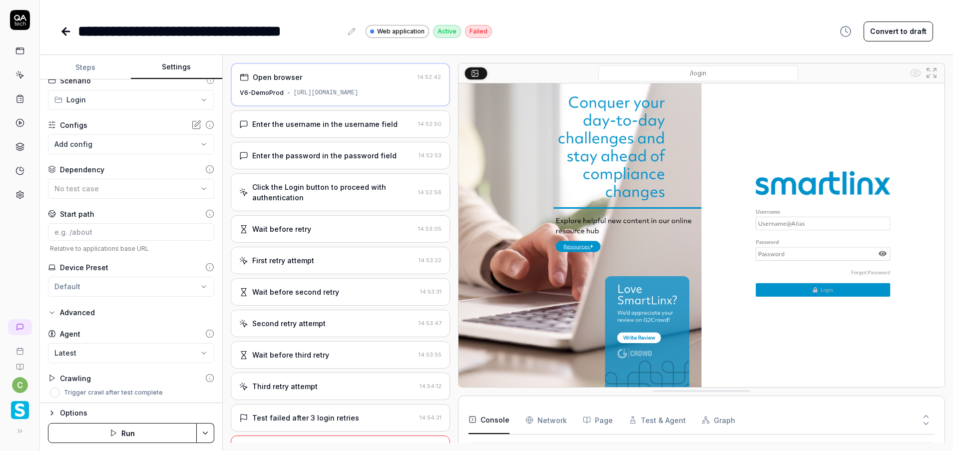
scroll to position [14, 0]
click at [52, 312] on icon "button" at bounding box center [52, 310] width 8 height 8
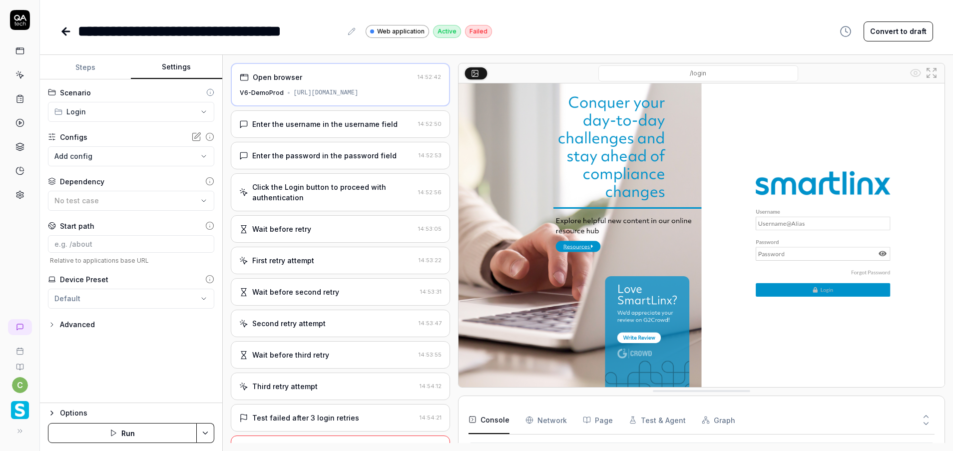
click at [107, 110] on html "**********" at bounding box center [476, 225] width 953 height 451
click at [92, 72] on button "Steps" at bounding box center [85, 67] width 91 height 24
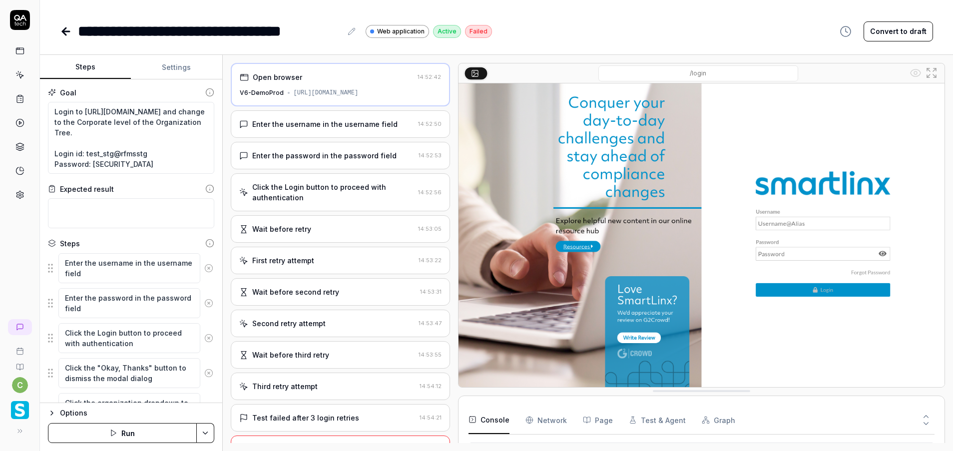
click at [191, 70] on button "Settings" at bounding box center [176, 67] width 91 height 24
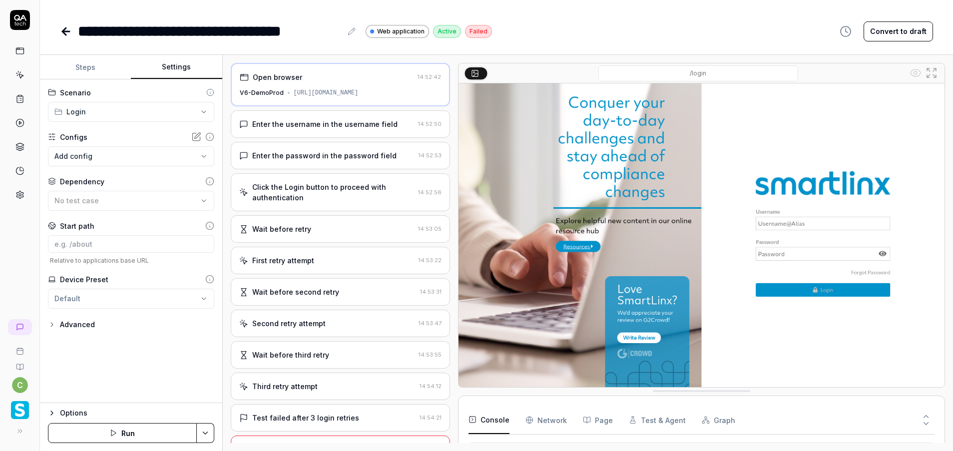
click at [99, 74] on button "Steps" at bounding box center [85, 67] width 91 height 24
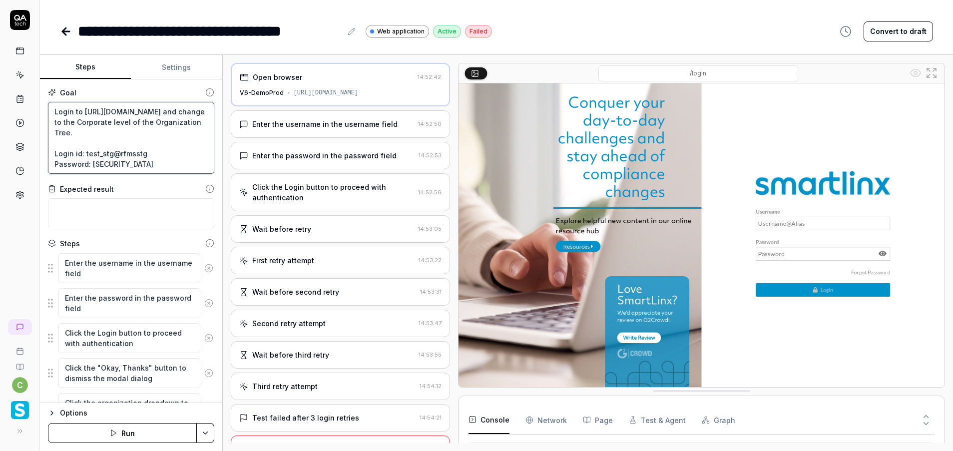
drag, startPoint x: 54, startPoint y: 123, endPoint x: 152, endPoint y: 138, distance: 99.0
click at [152, 138] on textarea "Login to [URL][DOMAIN_NAME] and change to the Corporate level of the Organizati…" at bounding box center [131, 138] width 166 height 72
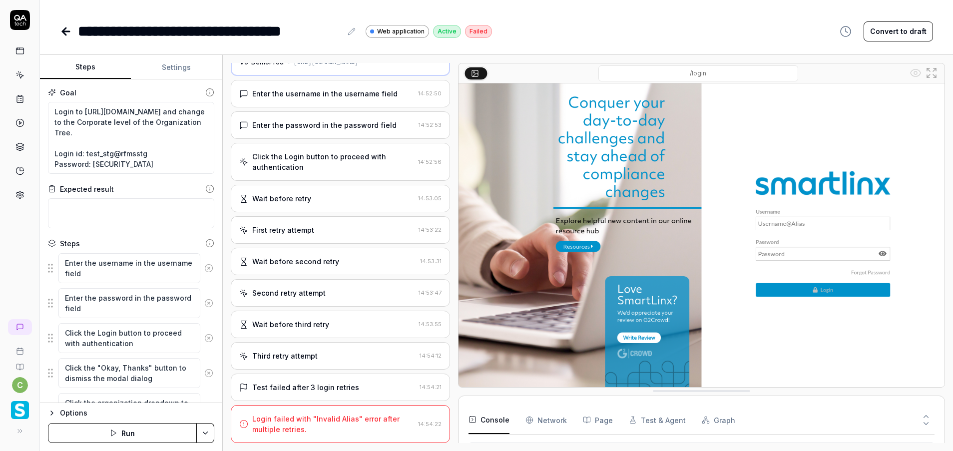
click at [333, 423] on div "Login failed with "Invalid Alias" error after multiple retries." at bounding box center [333, 424] width 162 height 21
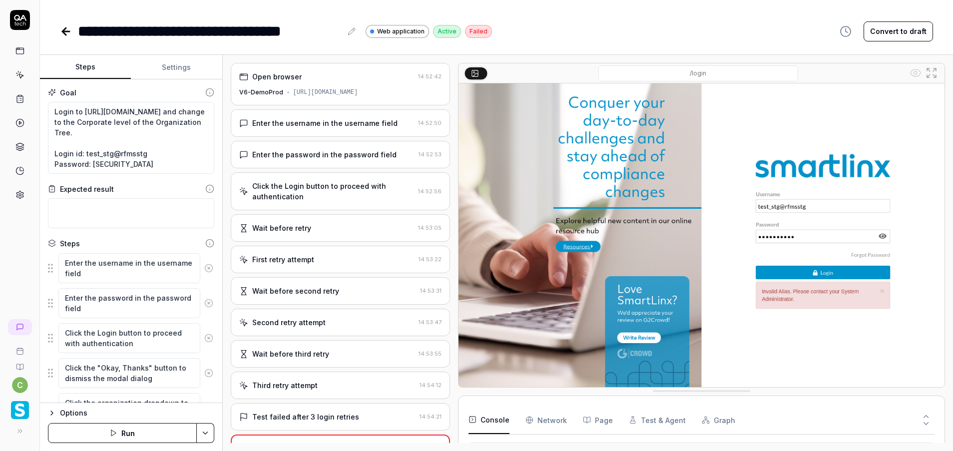
type textarea "*"
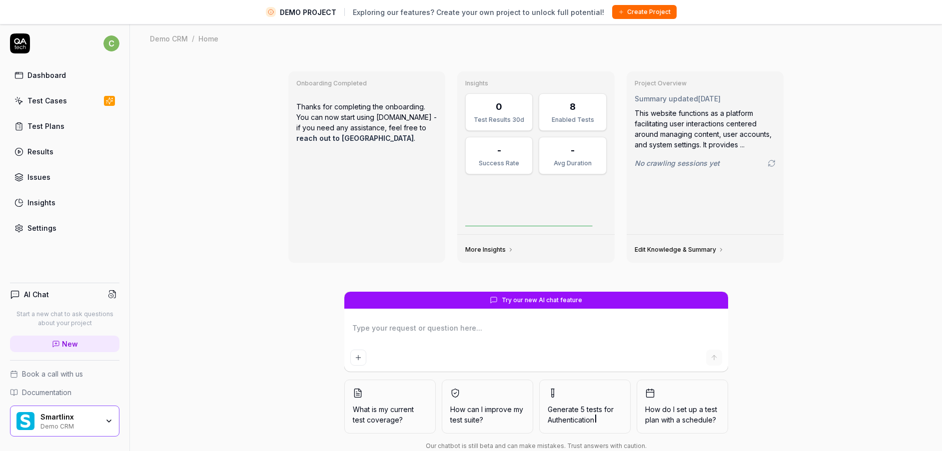
click at [63, 98] on div "Test Cases" at bounding box center [46, 100] width 39 height 10
click at [86, 423] on div "Demo CRM" at bounding box center [69, 426] width 58 height 8
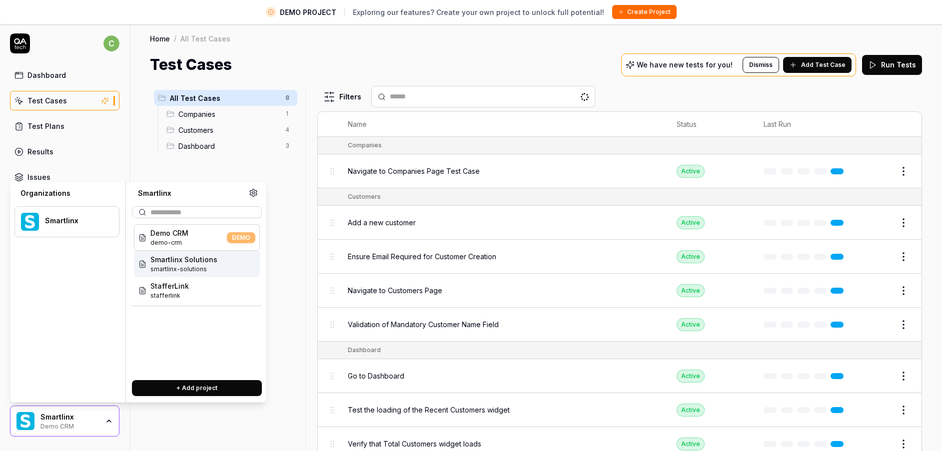
click at [174, 262] on span "Smartlinx Solutions" at bounding box center [183, 259] width 67 height 10
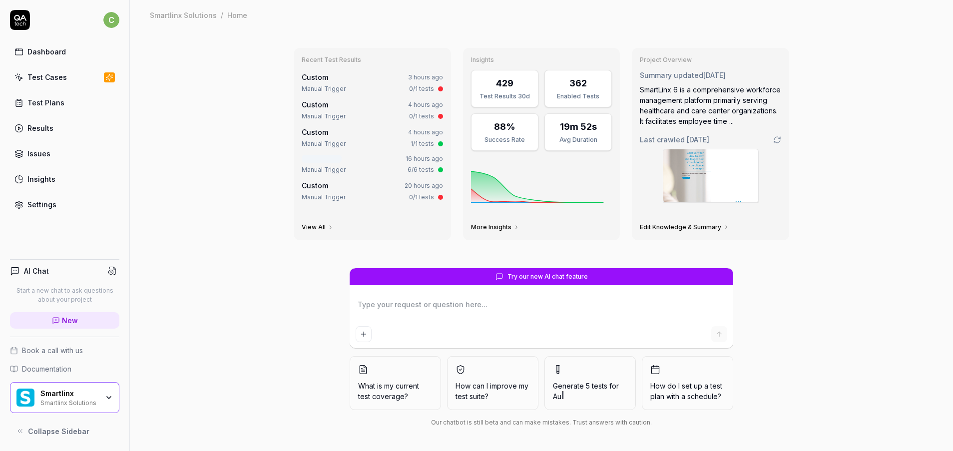
click at [71, 69] on link "Test Cases" at bounding box center [64, 76] width 109 height 19
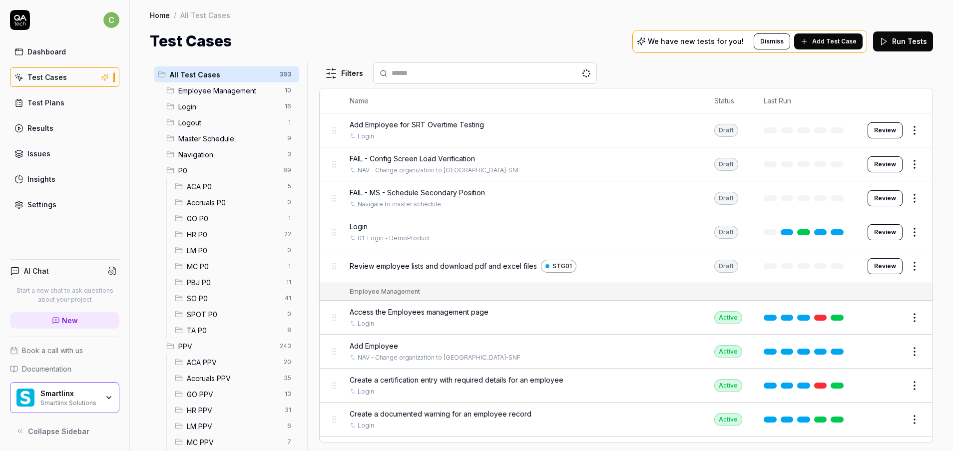
click at [212, 266] on span "MC P0" at bounding box center [234, 266] width 94 height 10
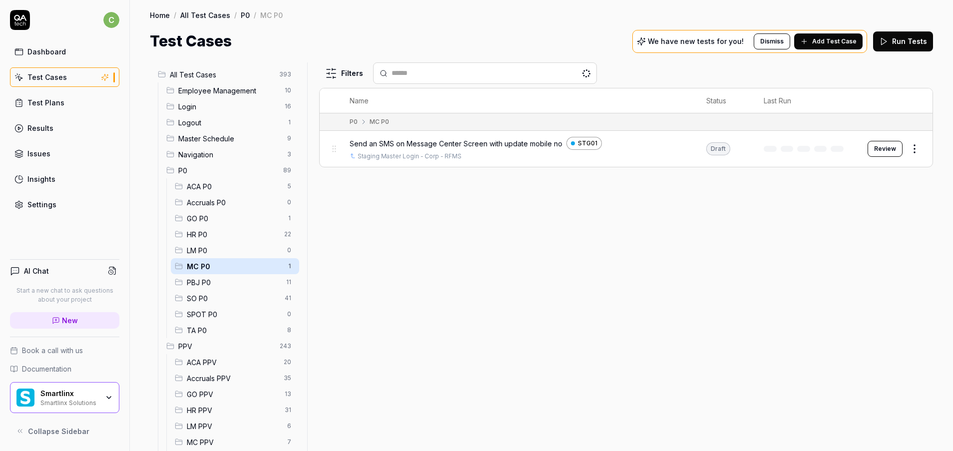
click at [444, 151] on div "Send an SMS on Message Center Screen with update mobile no STG01 Staging Master…" at bounding box center [518, 149] width 337 height 24
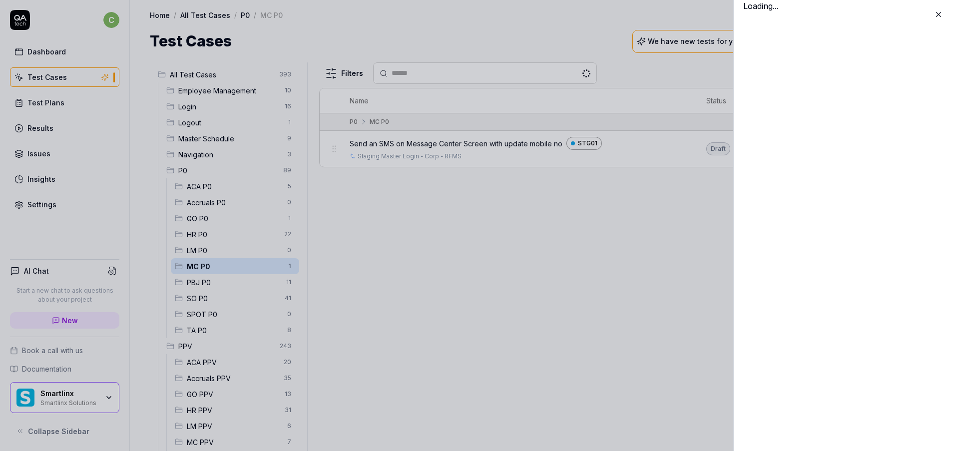
click at [889, 149] on div "Loading..." at bounding box center [844, 225] width 220 height 451
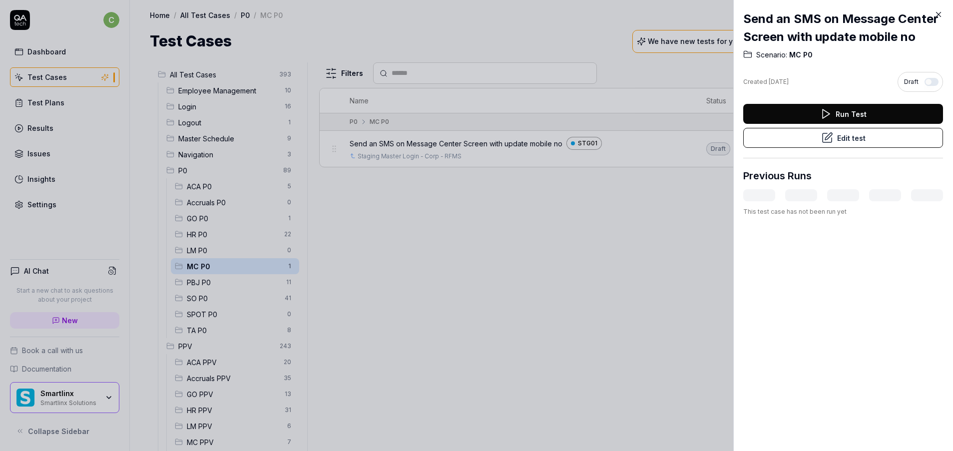
click at [479, 245] on div at bounding box center [476, 225] width 953 height 451
click at [870, 148] on button "Edit test" at bounding box center [844, 138] width 200 height 20
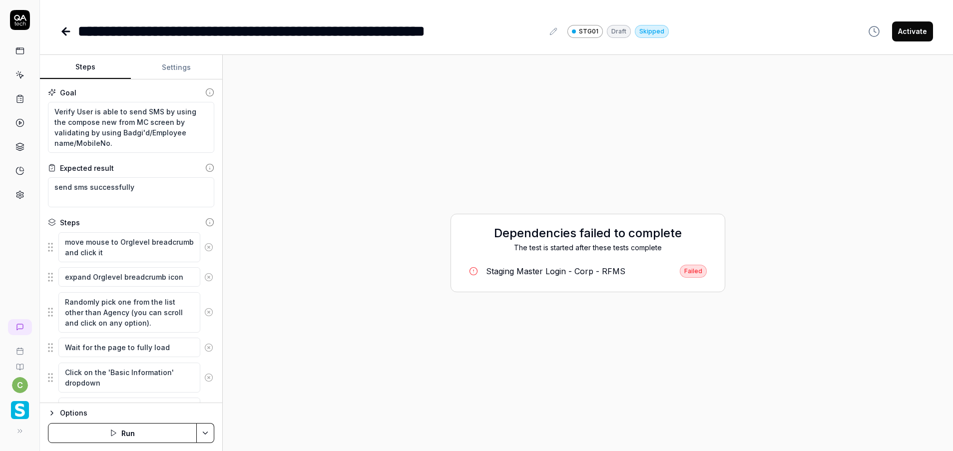
click at [540, 272] on div "Staging Master Login - Corp - RFMS" at bounding box center [555, 271] width 139 height 12
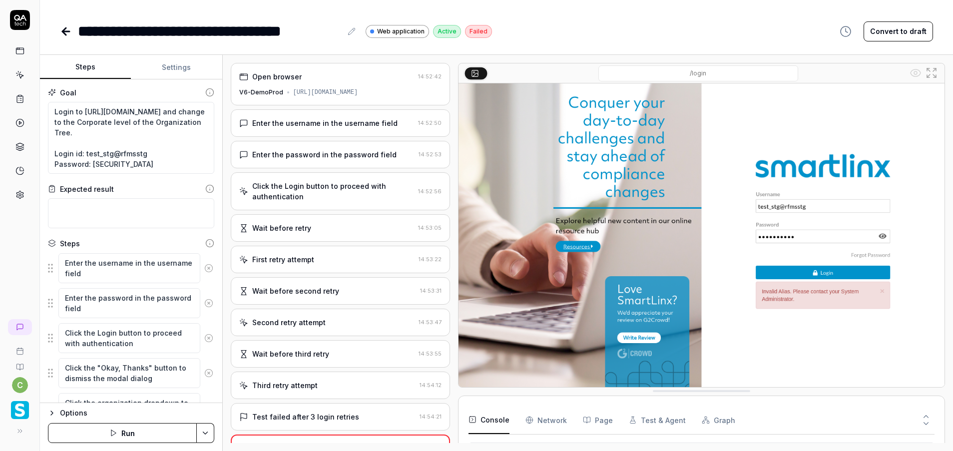
click at [332, 93] on div "[URL][DOMAIN_NAME]" at bounding box center [325, 92] width 65 height 9
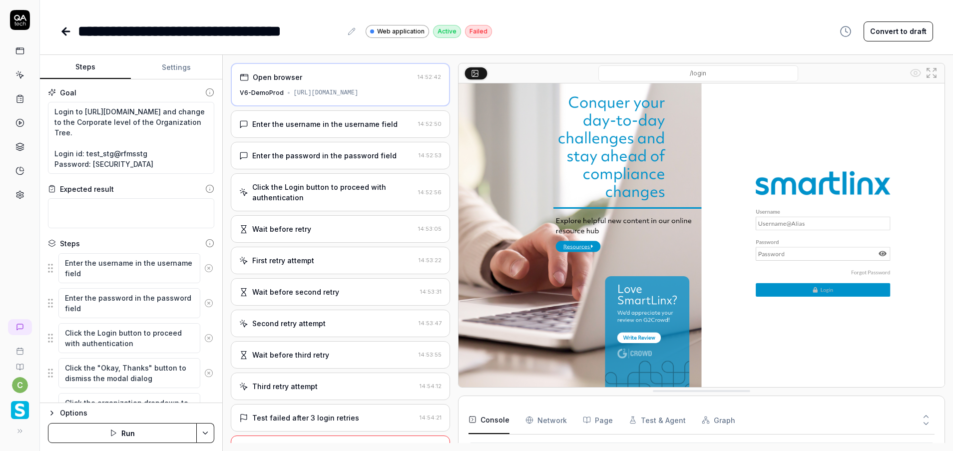
click at [346, 95] on div "[URL][DOMAIN_NAME]" at bounding box center [326, 92] width 65 height 9
type textarea "*"
click at [178, 67] on button "Settings" at bounding box center [176, 67] width 91 height 24
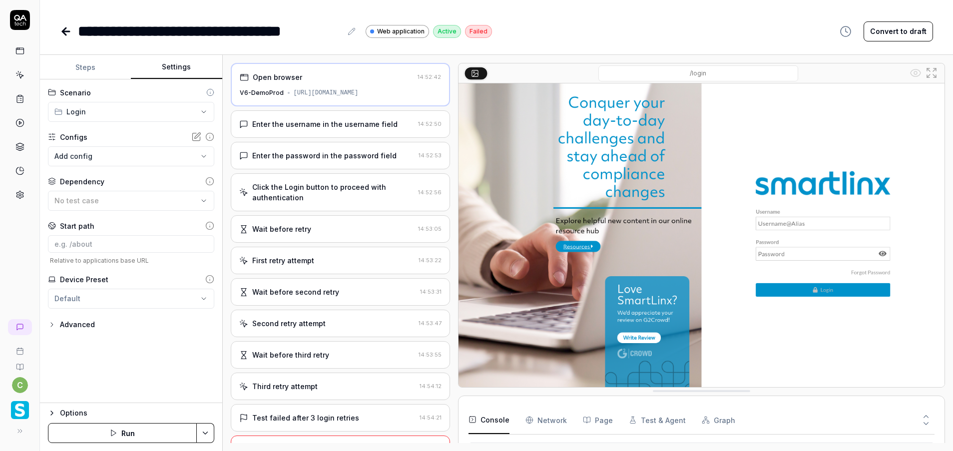
click at [654, 27] on div "**********" at bounding box center [496, 31] width 873 height 22
click at [354, 30] on icon at bounding box center [352, 31] width 8 height 8
click at [407, 31] on span "Web application" at bounding box center [400, 31] width 47 height 9
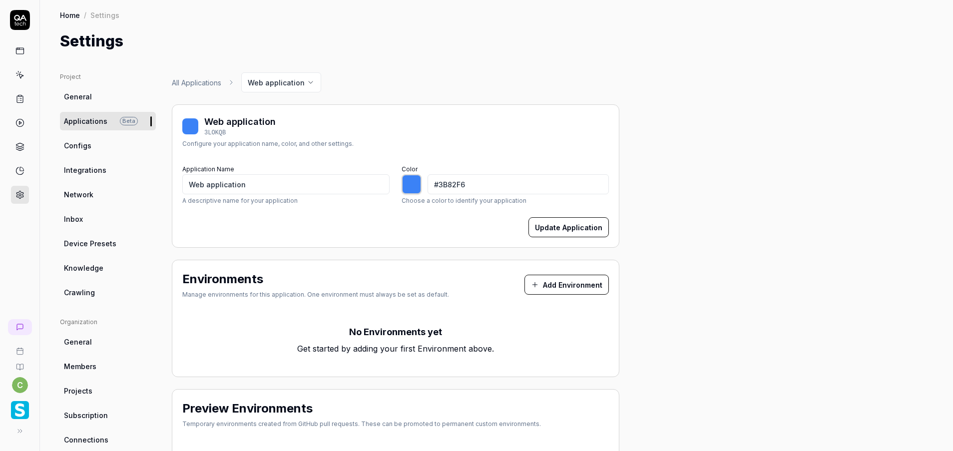
type input "*******"
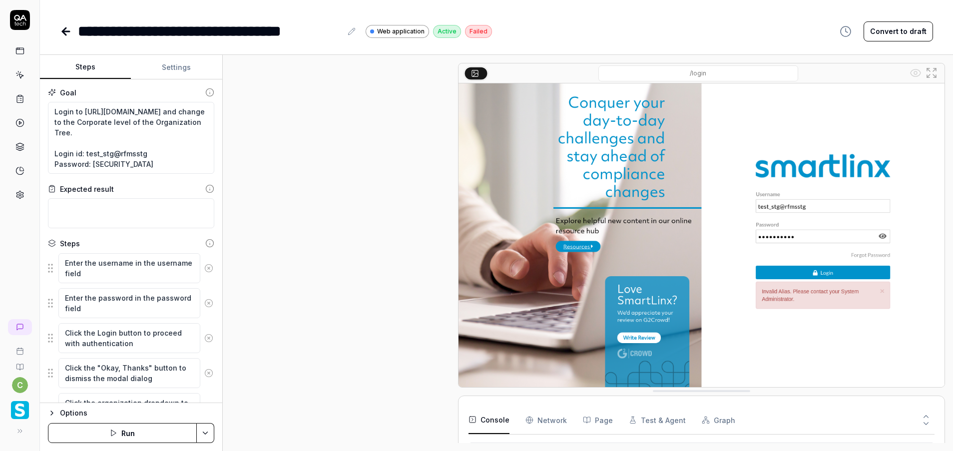
scroll to position [133, 0]
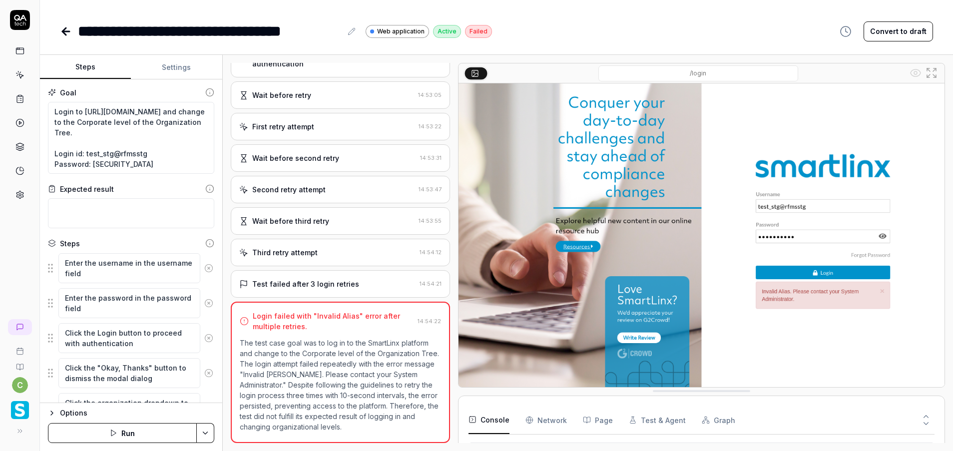
click at [171, 58] on button "Settings" at bounding box center [176, 67] width 91 height 24
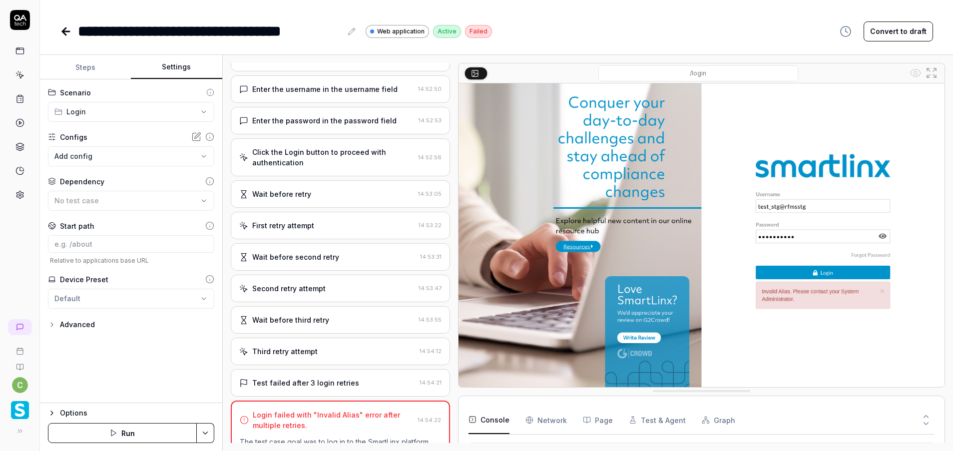
scroll to position [0, 0]
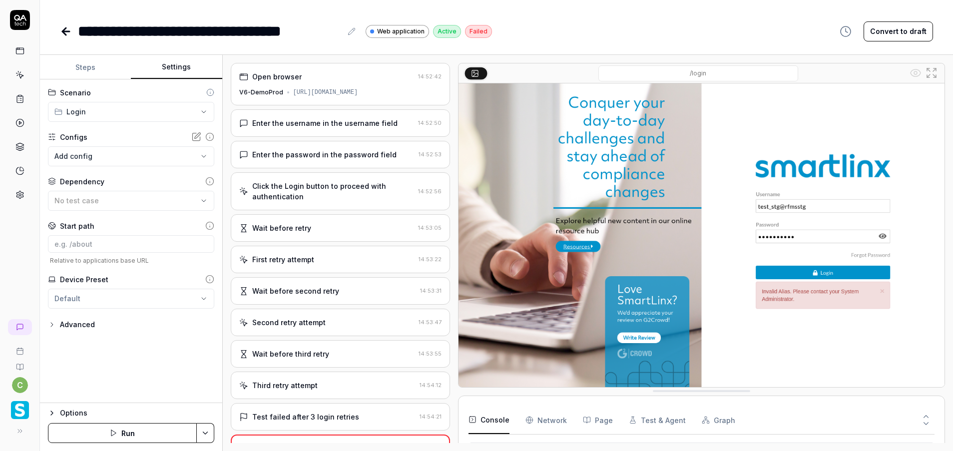
click at [299, 96] on div "[URL][DOMAIN_NAME]" at bounding box center [325, 92] width 65 height 9
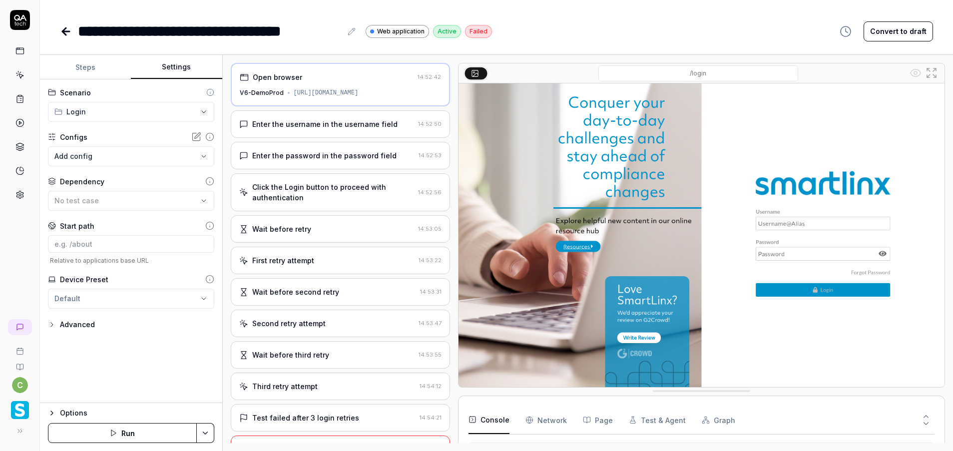
click at [78, 68] on button "Steps" at bounding box center [85, 67] width 91 height 24
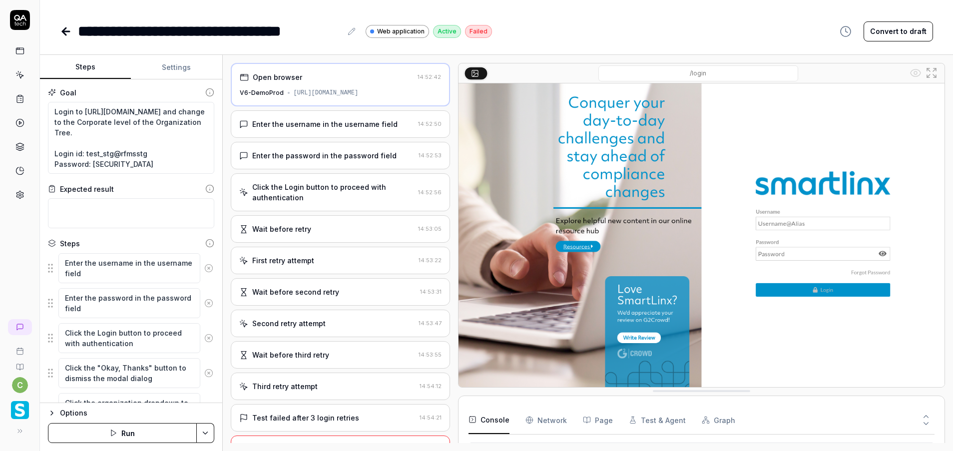
click at [180, 66] on button "Settings" at bounding box center [176, 67] width 91 height 24
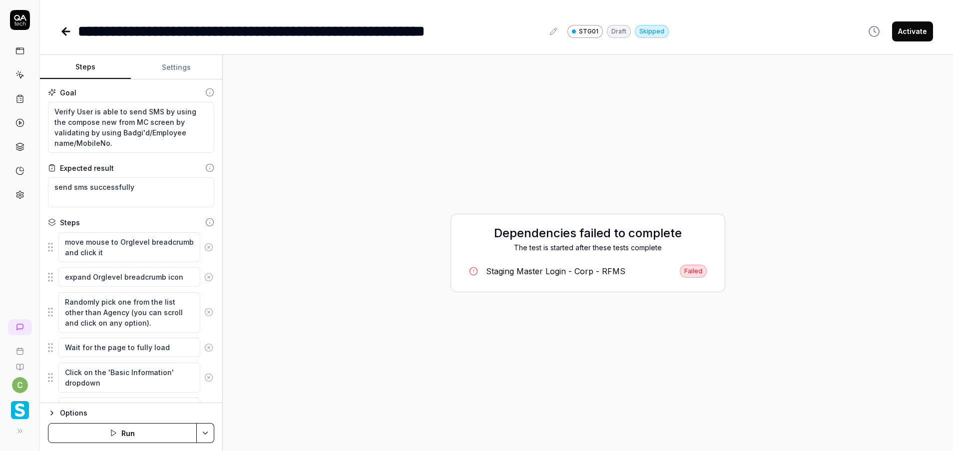
type textarea "*"
click at [181, 66] on button "Settings" at bounding box center [176, 67] width 91 height 24
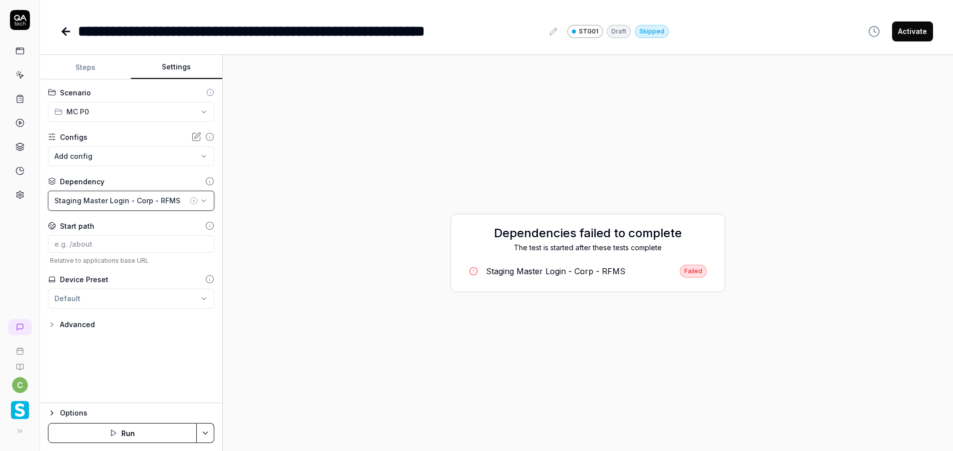
click at [150, 203] on div "Staging Master Login - Corp - RFMS" at bounding box center [120, 200] width 133 height 10
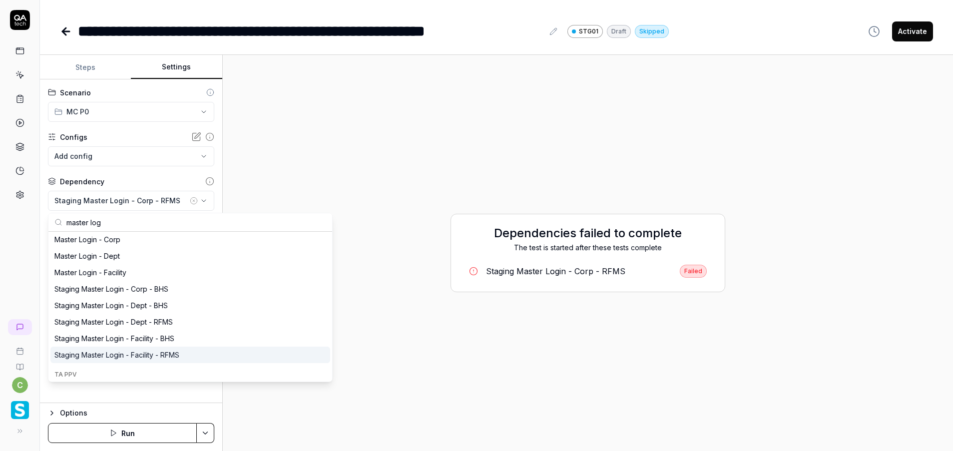
scroll to position [11, 0]
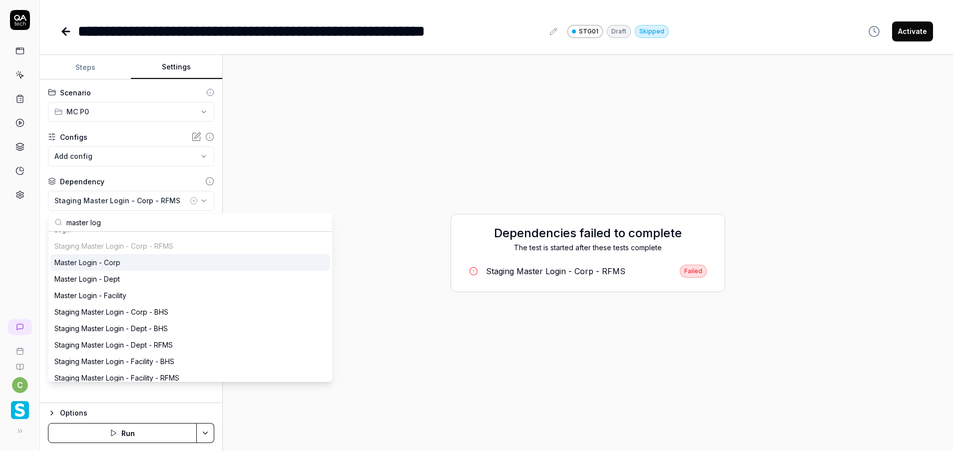
type input "master log"
click at [124, 267] on div "Master Login - Corp" at bounding box center [190, 262] width 280 height 16
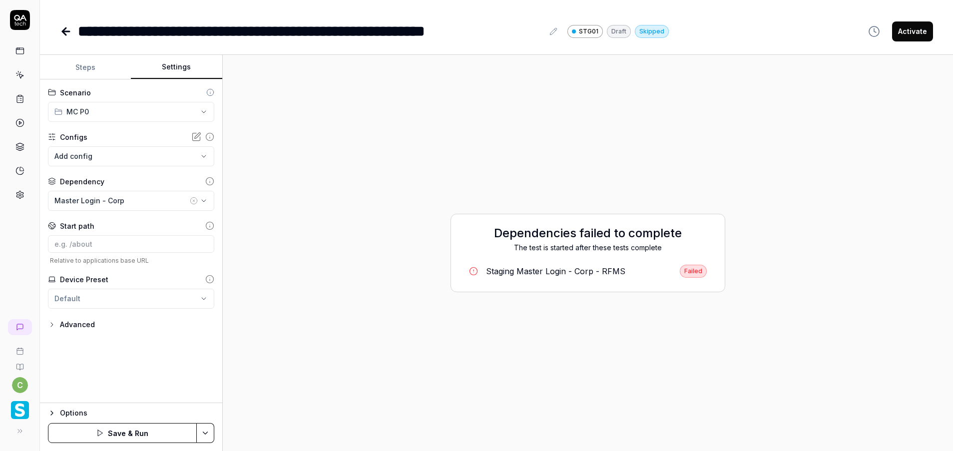
click at [206, 432] on html "**********" at bounding box center [476, 225] width 953 height 451
click at [140, 361] on div "Save" at bounding box center [155, 364] width 127 height 22
click at [162, 435] on button "Run" at bounding box center [122, 433] width 149 height 20
click at [90, 70] on button "Steps" at bounding box center [85, 67] width 91 height 24
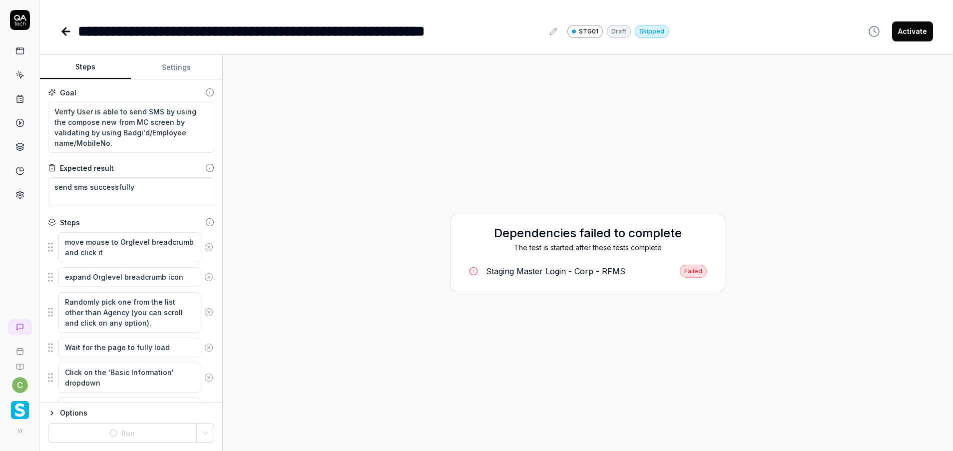
click at [186, 67] on button "Settings" at bounding box center [176, 67] width 91 height 24
type textarea "*"
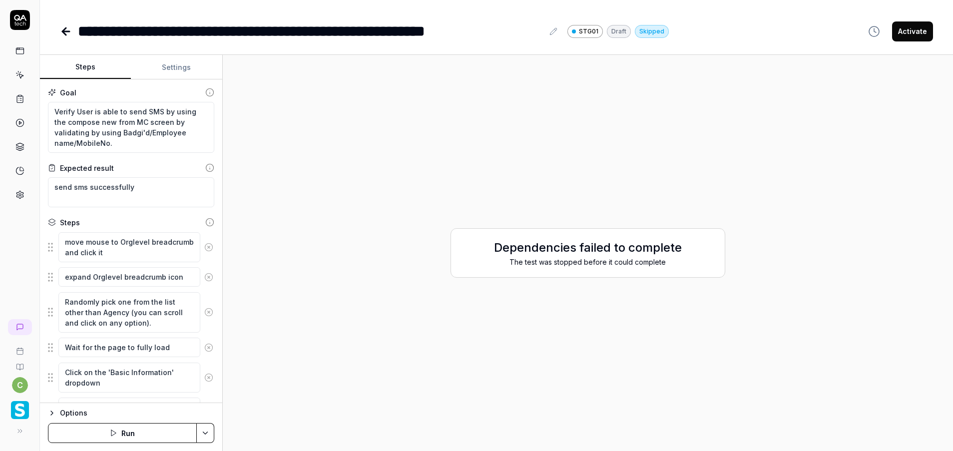
click at [159, 73] on button "Settings" at bounding box center [176, 67] width 91 height 24
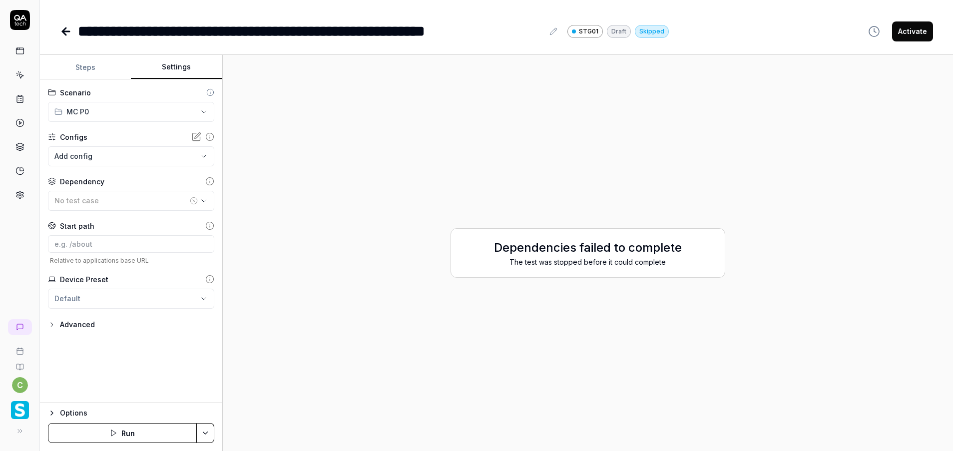
click at [198, 428] on html "**********" at bounding box center [476, 225] width 953 height 451
click at [147, 435] on html "**********" at bounding box center [476, 225] width 953 height 451
click at [146, 430] on button "Run" at bounding box center [122, 433] width 149 height 20
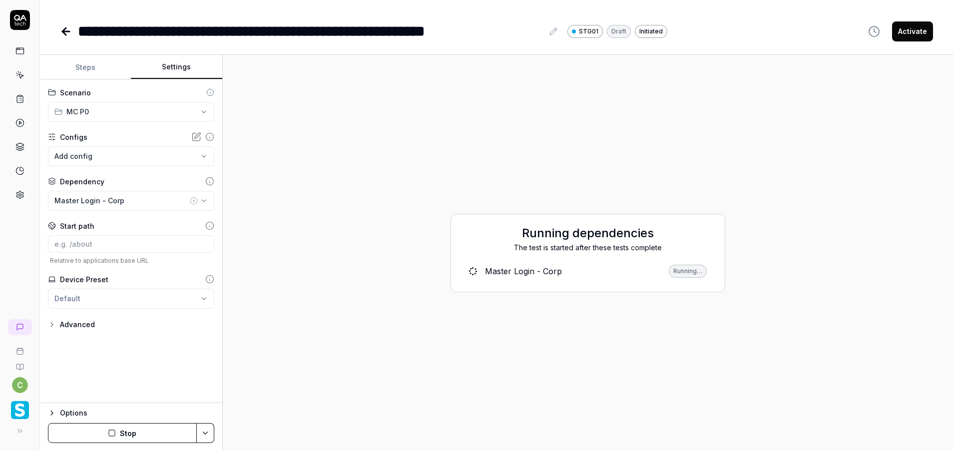
click at [523, 273] on div "Master Login - Corp" at bounding box center [523, 271] width 77 height 12
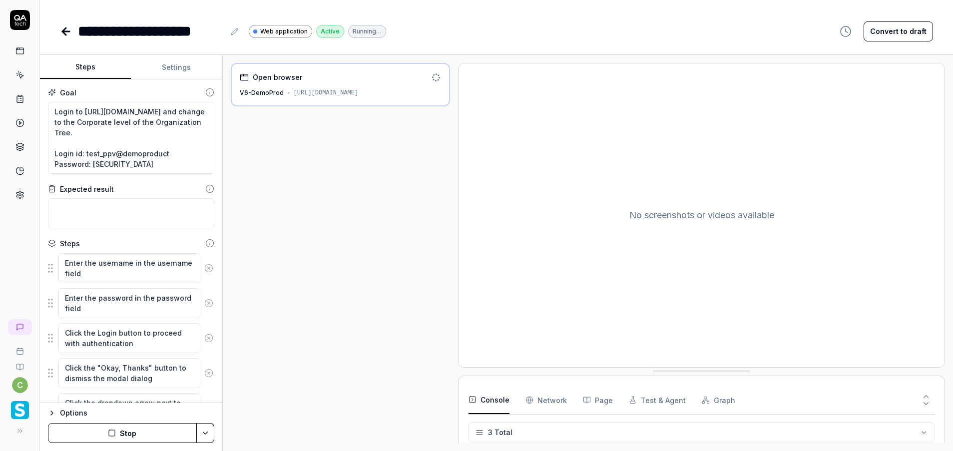
scroll to position [4, 0]
drag, startPoint x: 80, startPoint y: 127, endPoint x: 149, endPoint y: 128, distance: 69.5
click at [149, 128] on textarea "Login to [URL][DOMAIN_NAME] and change to the Corporate level of the Organizati…" at bounding box center [131, 138] width 166 height 72
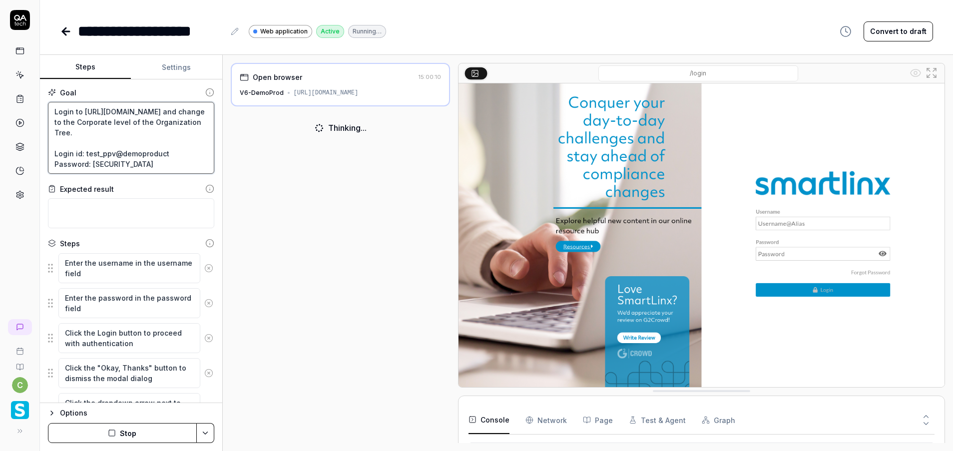
scroll to position [10, 0]
drag, startPoint x: 122, startPoint y: 152, endPoint x: 162, endPoint y: 154, distance: 40.0
click at [162, 154] on textarea "Login to [URL][DOMAIN_NAME] and change to the Corporate level of the Organizati…" at bounding box center [131, 138] width 166 height 72
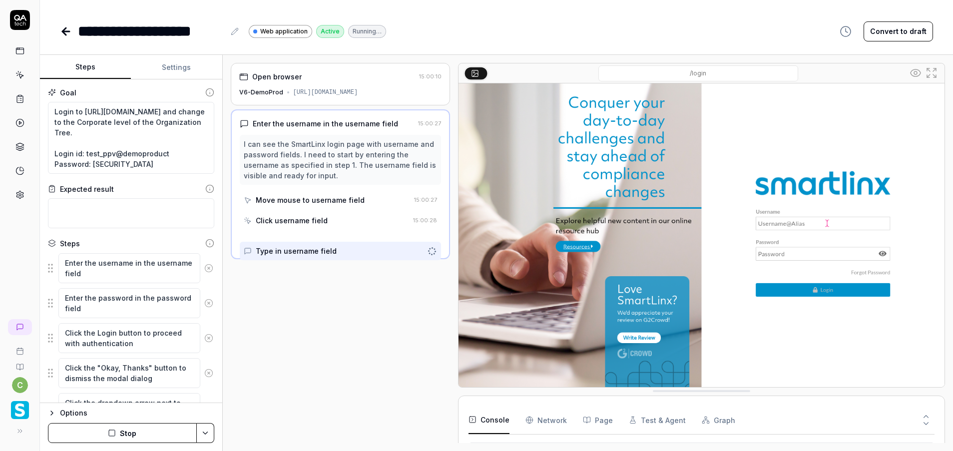
click at [160, 435] on button "Stop" at bounding box center [122, 433] width 149 height 20
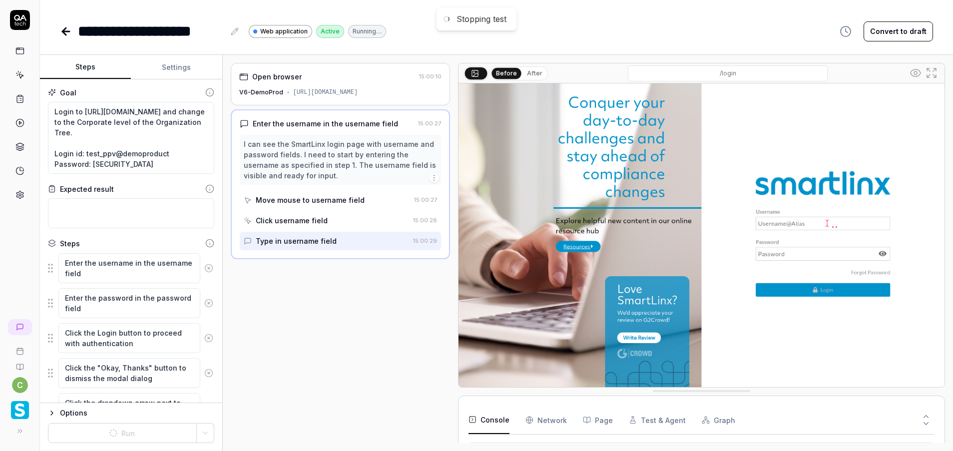
click at [63, 31] on icon at bounding box center [65, 31] width 7 height 0
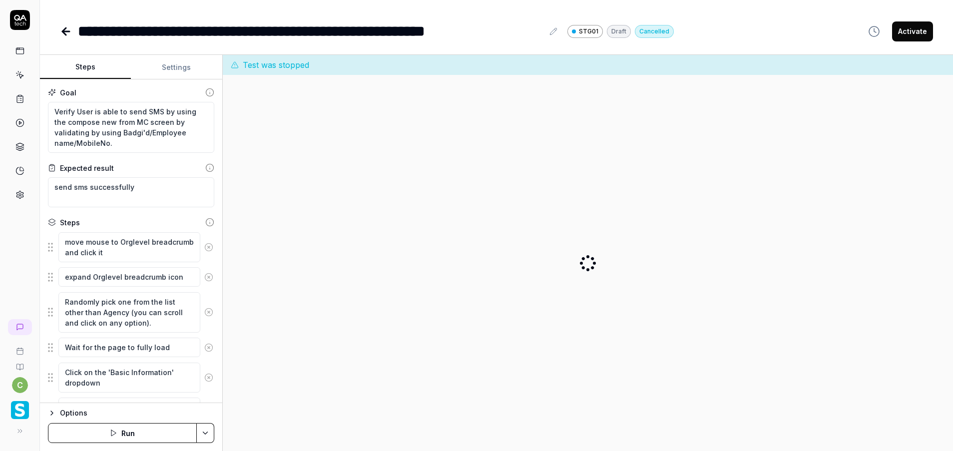
click at [183, 65] on button "Settings" at bounding box center [176, 67] width 91 height 24
type textarea "*"
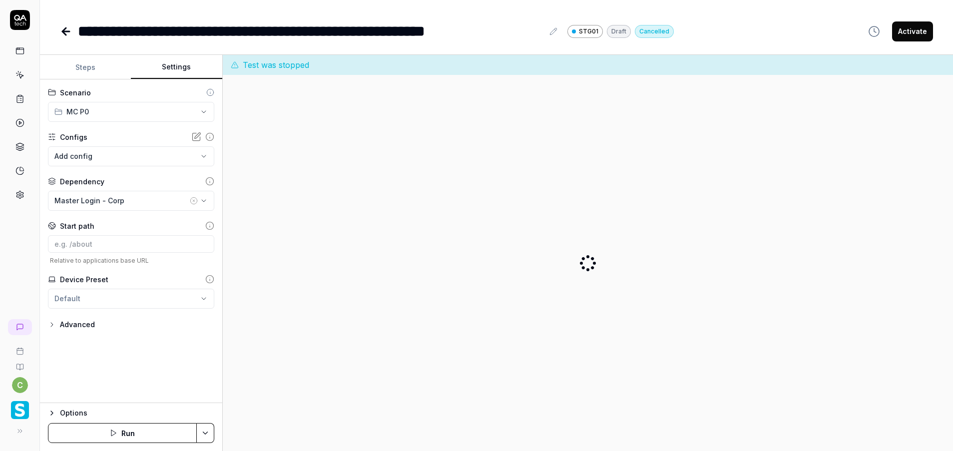
click at [194, 204] on circle "button" at bounding box center [193, 200] width 6 height 6
click at [187, 202] on div "No test case" at bounding box center [125, 200] width 143 height 10
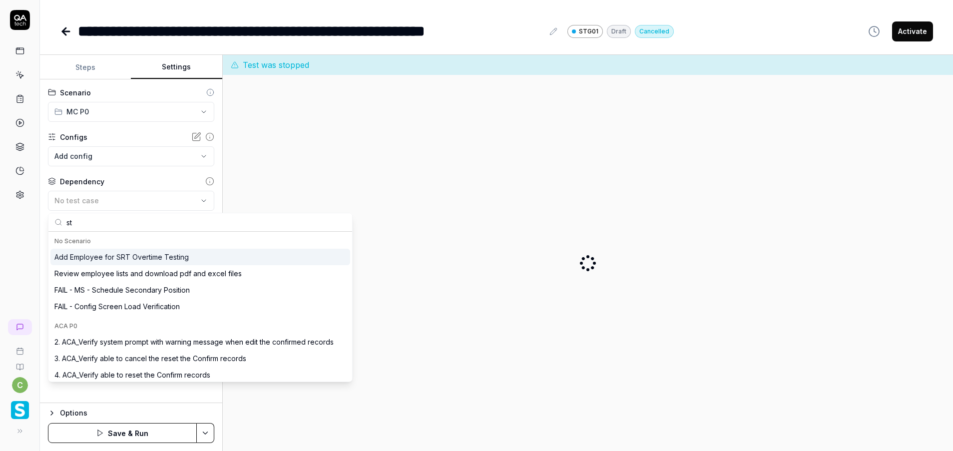
type input "sta"
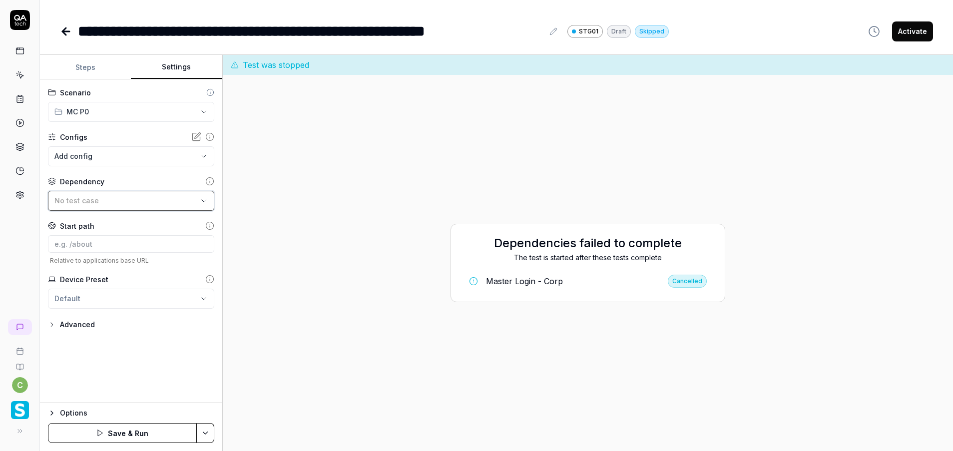
click at [90, 201] on span "No test case" at bounding box center [76, 200] width 44 height 8
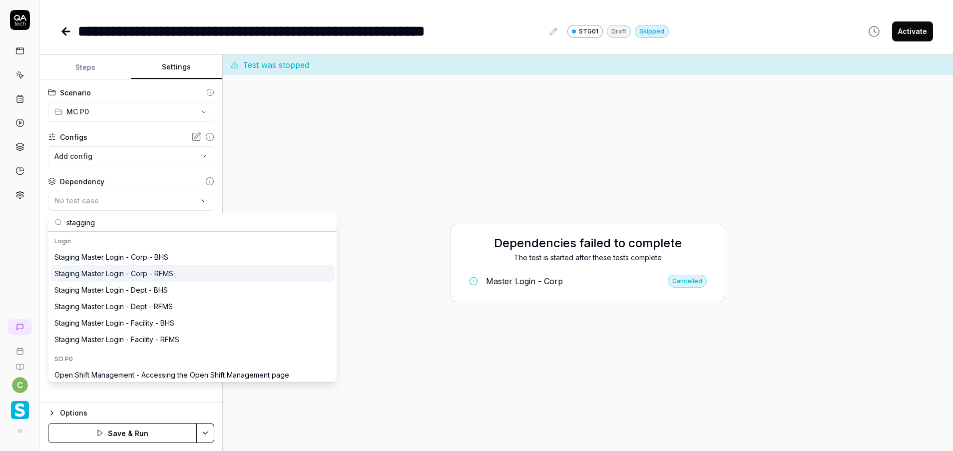
type input "stagging"
click at [168, 275] on div "Staging Master Login - Corp - RFMS" at bounding box center [113, 273] width 119 height 10
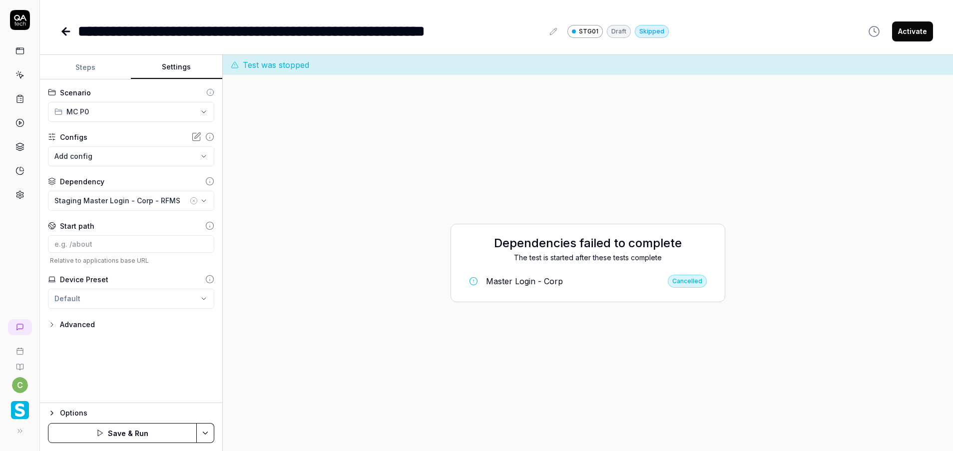
click at [203, 434] on html "**********" at bounding box center [476, 225] width 953 height 451
click at [144, 364] on div "Save" at bounding box center [155, 364] width 127 height 22
click at [212, 431] on html "**********" at bounding box center [476, 225] width 953 height 451
click at [134, 426] on html "**********" at bounding box center [476, 225] width 953 height 451
click at [153, 432] on button "Run" at bounding box center [122, 433] width 149 height 20
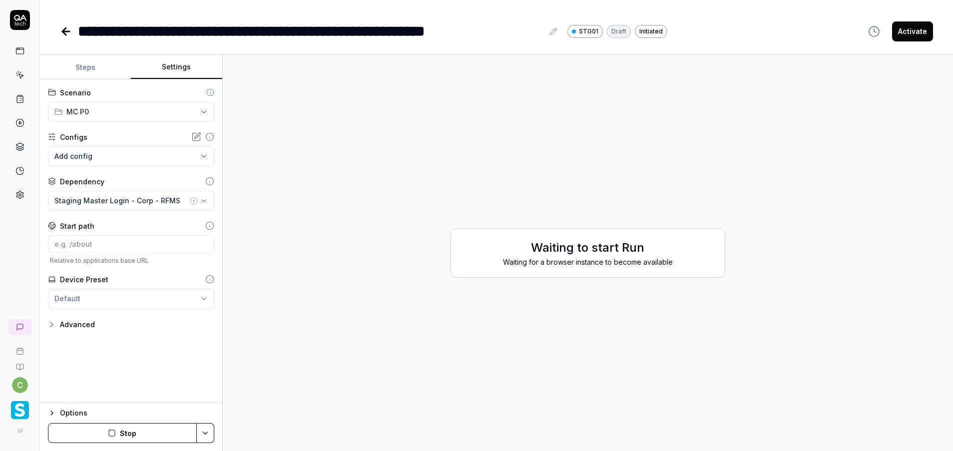
click at [98, 66] on button "Steps" at bounding box center [85, 67] width 91 height 24
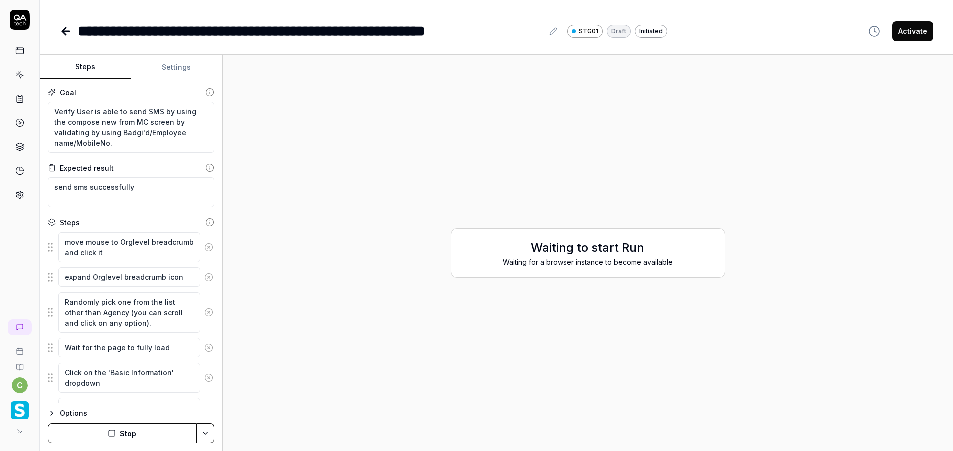
click at [178, 72] on button "Settings" at bounding box center [176, 67] width 91 height 24
type textarea "*"
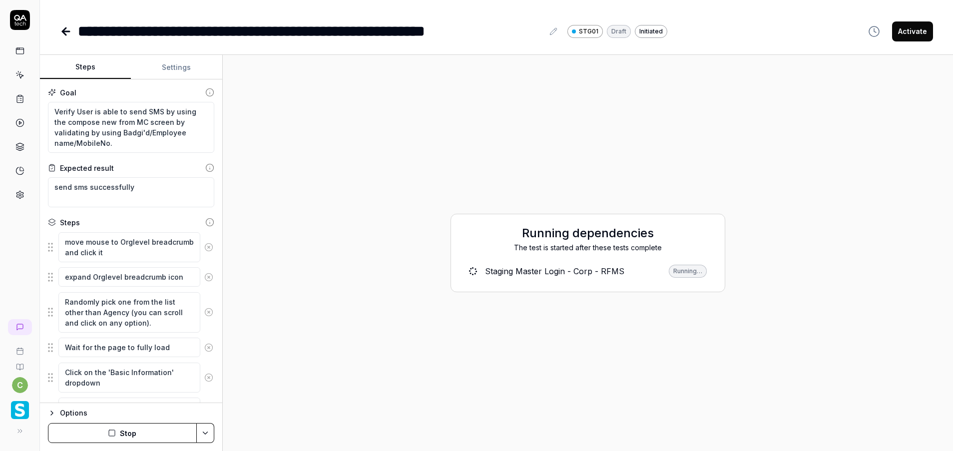
click at [508, 278] on link "Staging Master Login - Corp - RFMS Running…" at bounding box center [588, 271] width 254 height 21
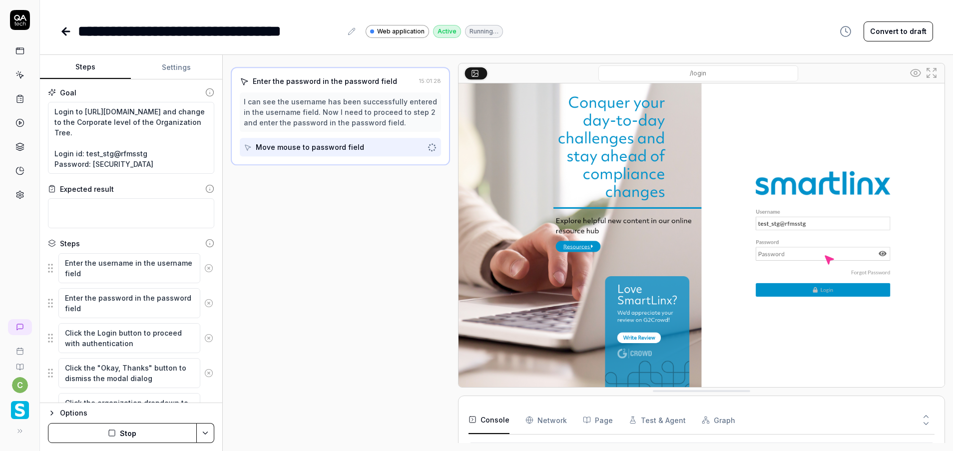
type textarea "*"
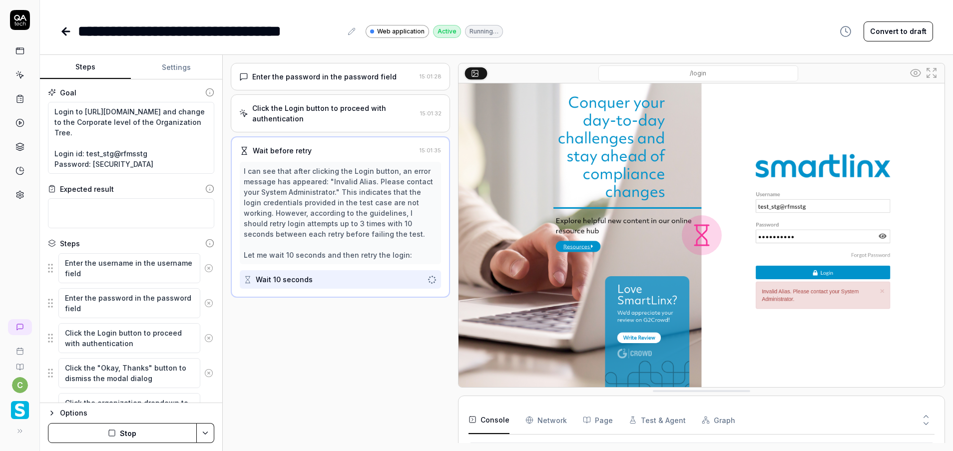
click at [387, 33] on span "Web application" at bounding box center [400, 31] width 47 height 9
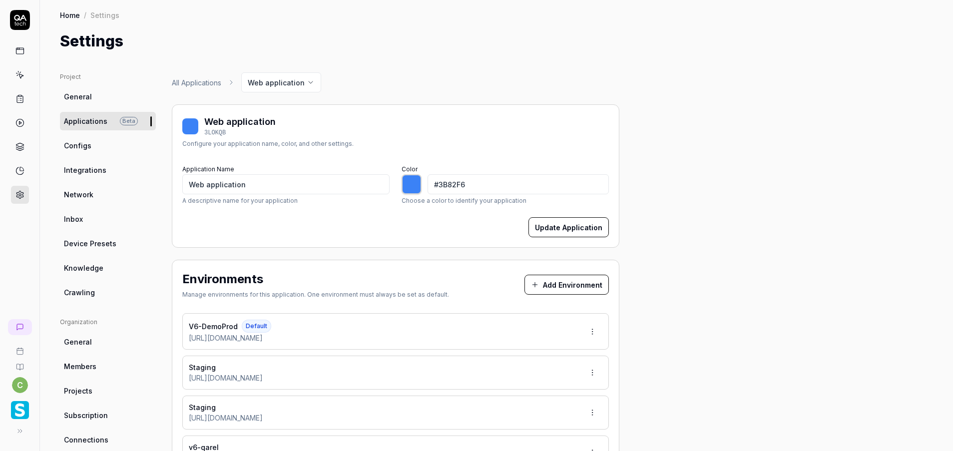
click at [412, 188] on div at bounding box center [412, 184] width 20 height 20
click at [433, 103] on div "All Applications Web application Web application 3LOKQB Configure your applicat…" at bounding box center [396, 370] width 448 height 597
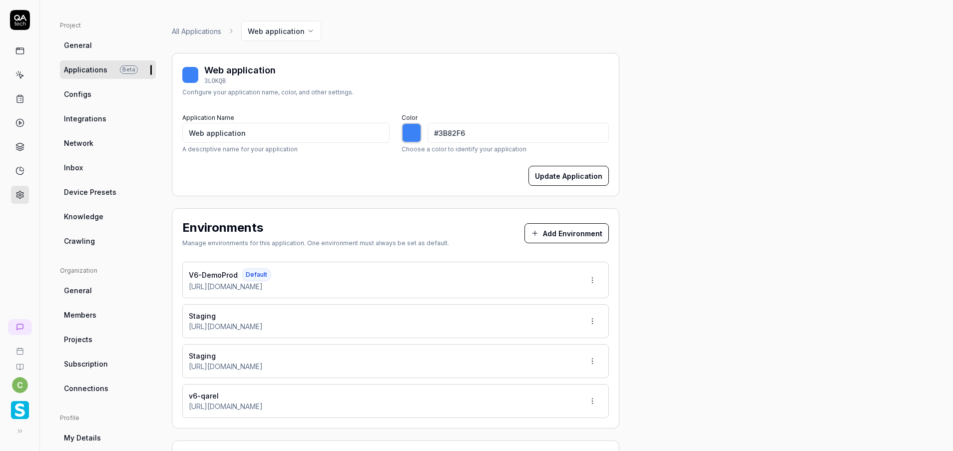
scroll to position [75, 0]
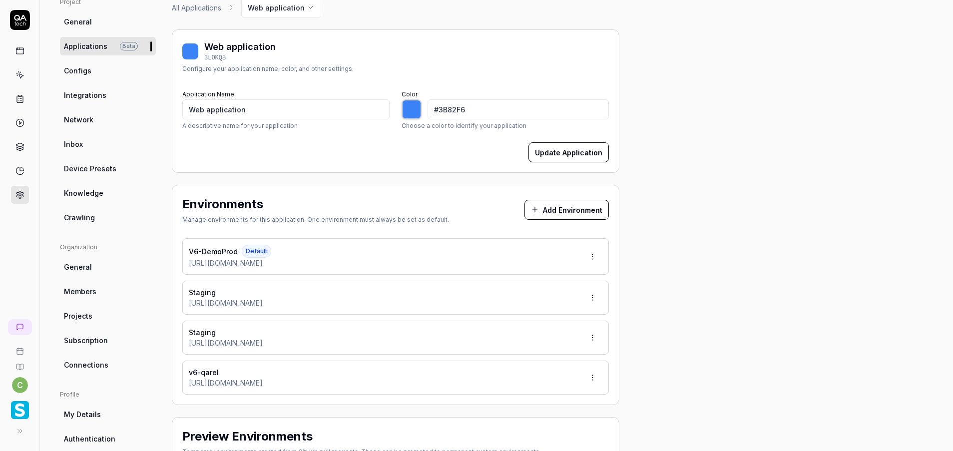
drag, startPoint x: 185, startPoint y: 251, endPoint x: 356, endPoint y: 306, distance: 179.4
click at [356, 306] on div "V6-DemoProd Default [URL][DOMAIN_NAME] Staging [URL][DOMAIN_NAME] Staging [URL]…" at bounding box center [395, 316] width 427 height 156
type input "*******"
